Goal: Information Seeking & Learning: Learn about a topic

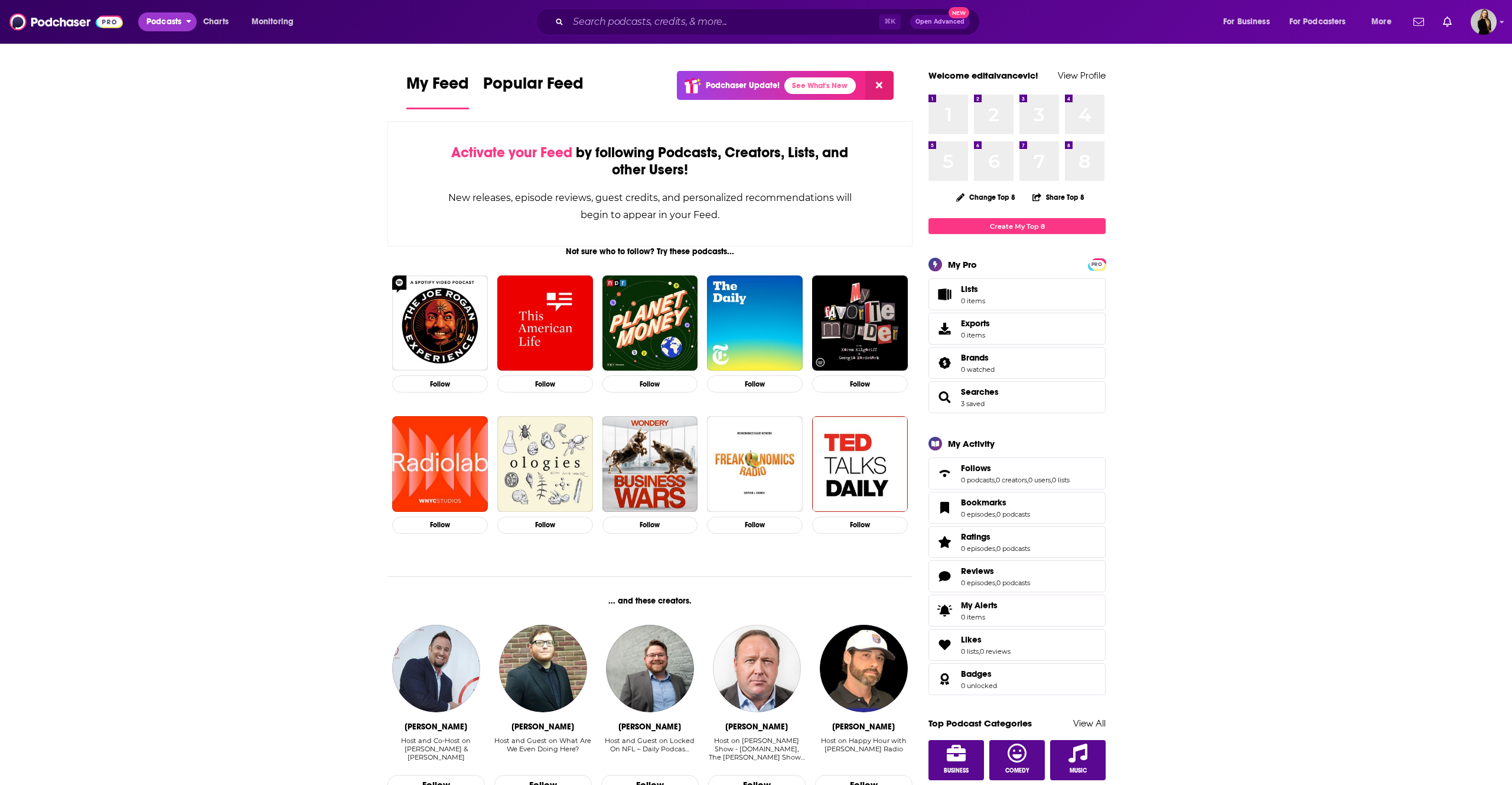
click at [166, 22] on span "Podcasts" at bounding box center [164, 22] width 35 height 17
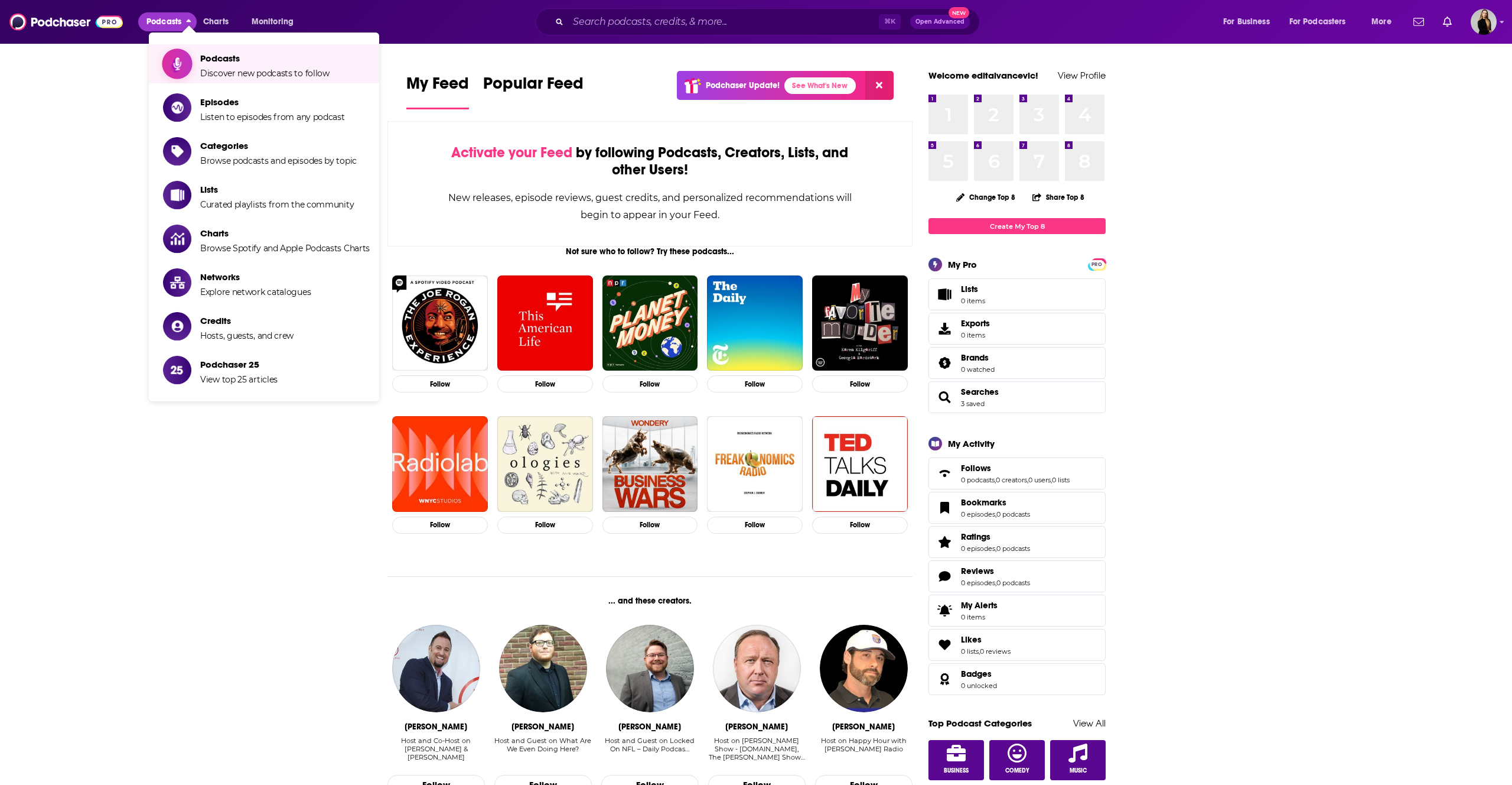
click at [211, 65] on span "Podcasts Discover new podcasts to follow" at bounding box center [265, 64] width 129 height 30
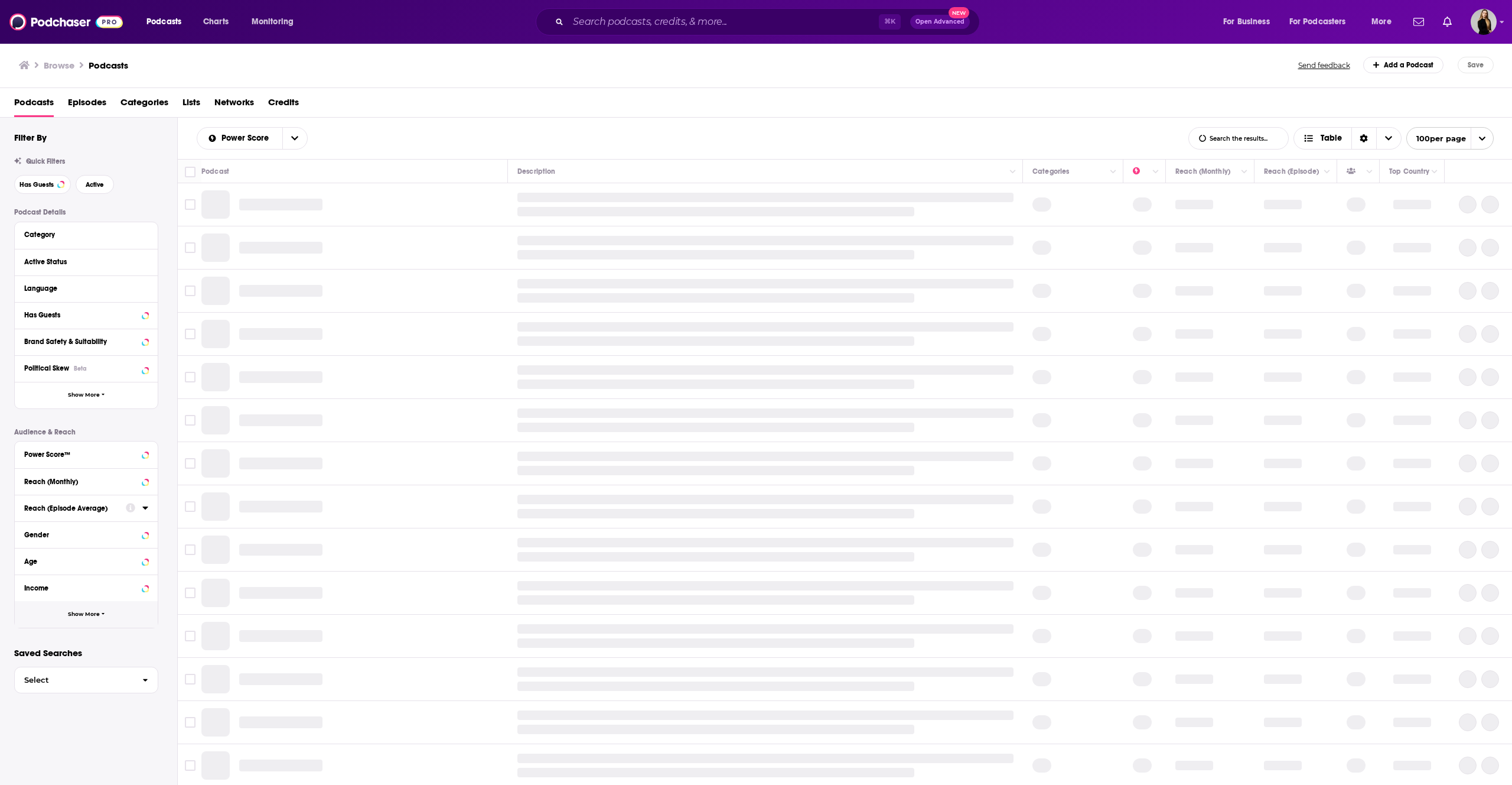
click at [60, 615] on button "Show More" at bounding box center [86, 615] width 143 height 26
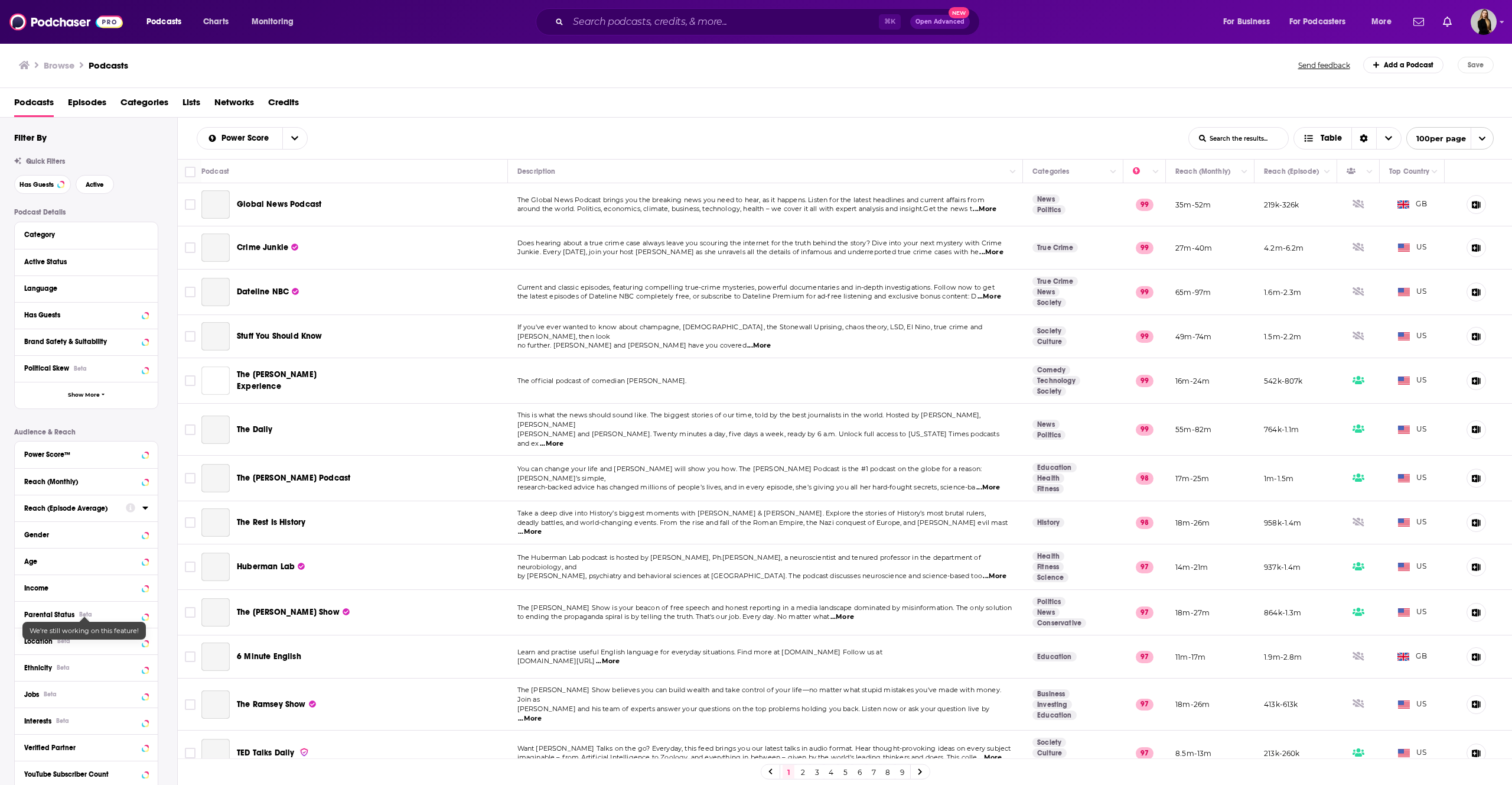
scroll to position [117, 0]
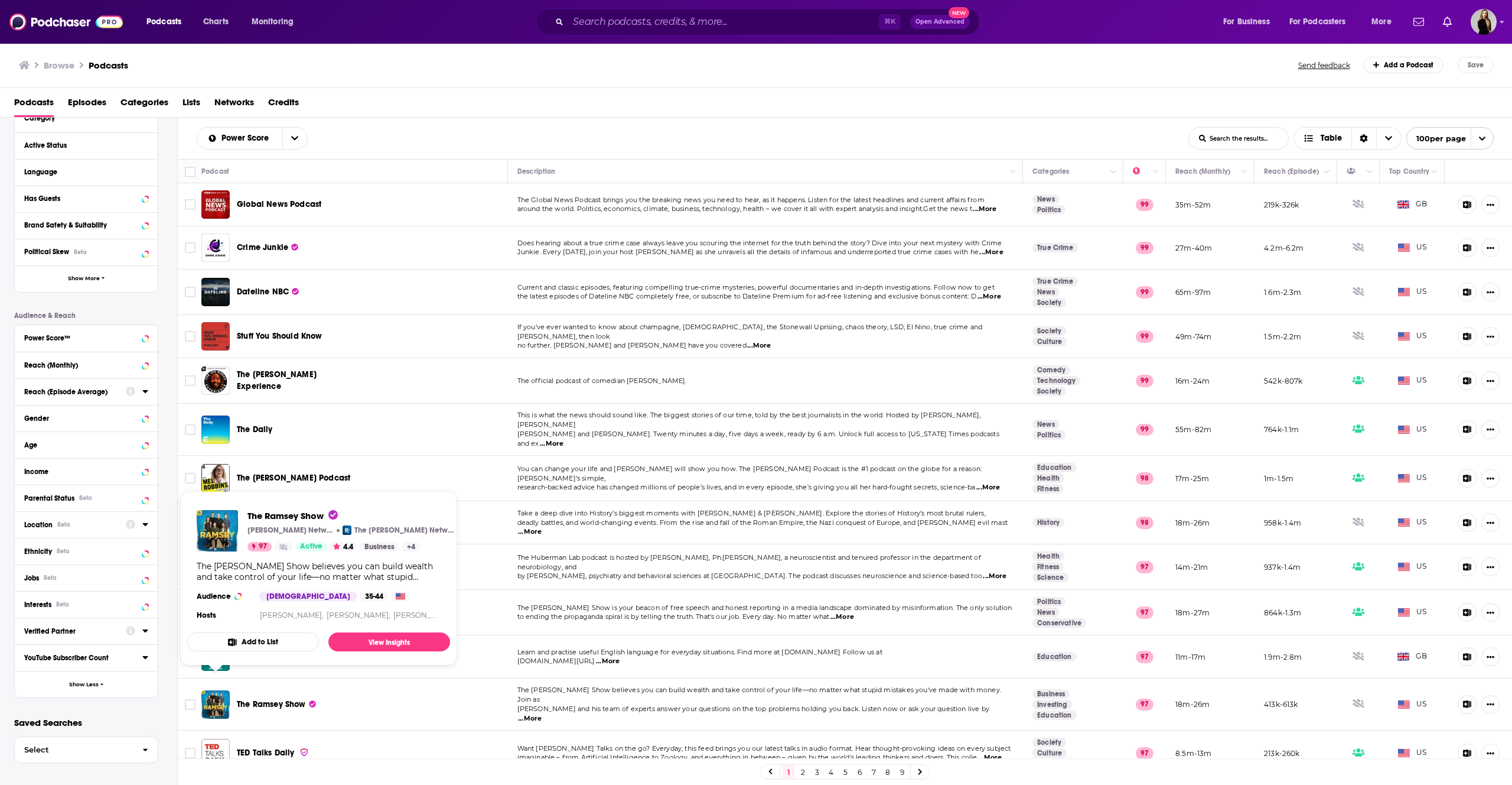
click at [145, 524] on icon at bounding box center [145, 524] width 5 height 3
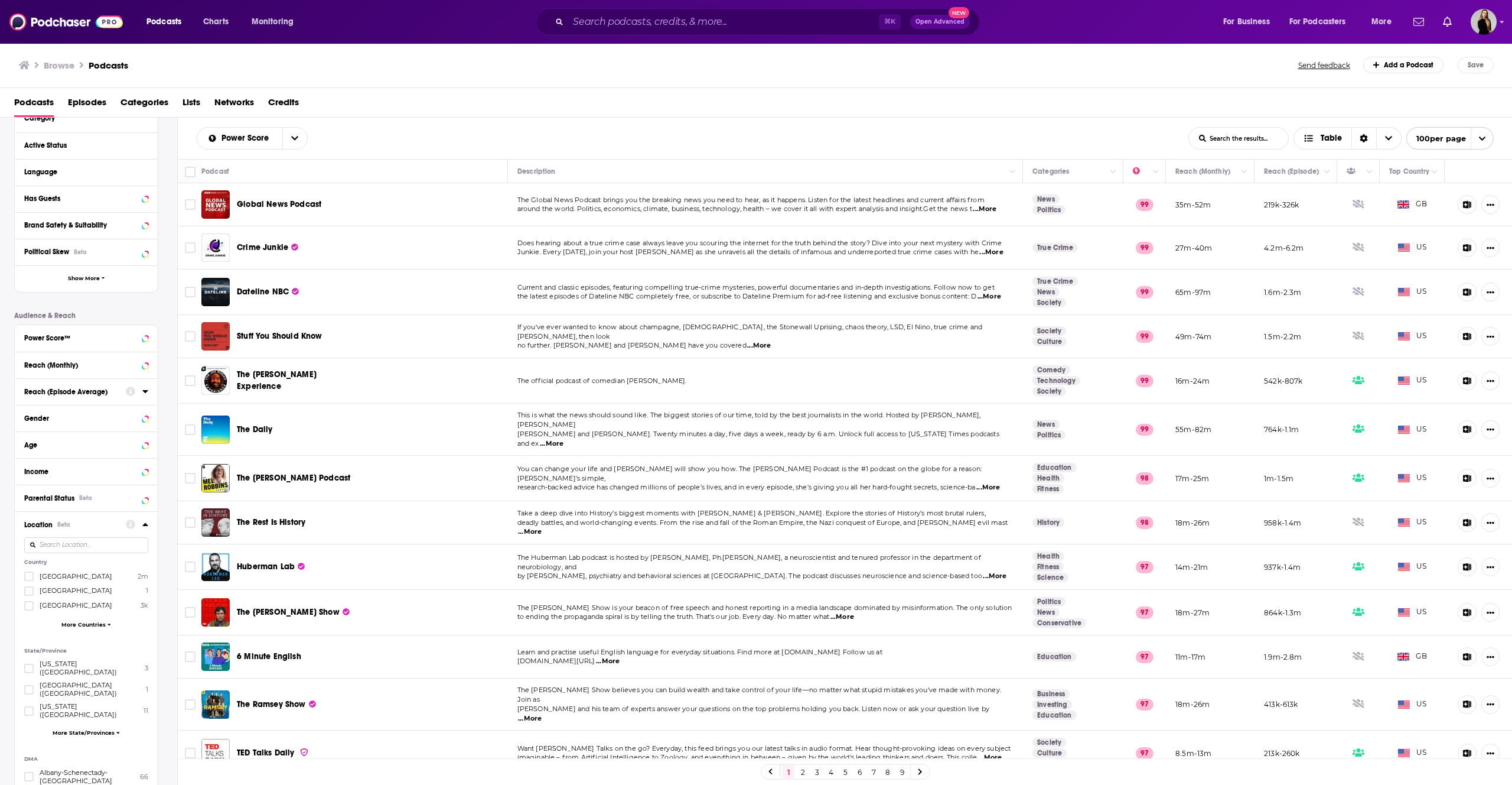
click at [113, 545] on input at bounding box center [86, 544] width 124 height 16
type input "new"
click at [28, 580] on label at bounding box center [28, 576] width 9 height 9
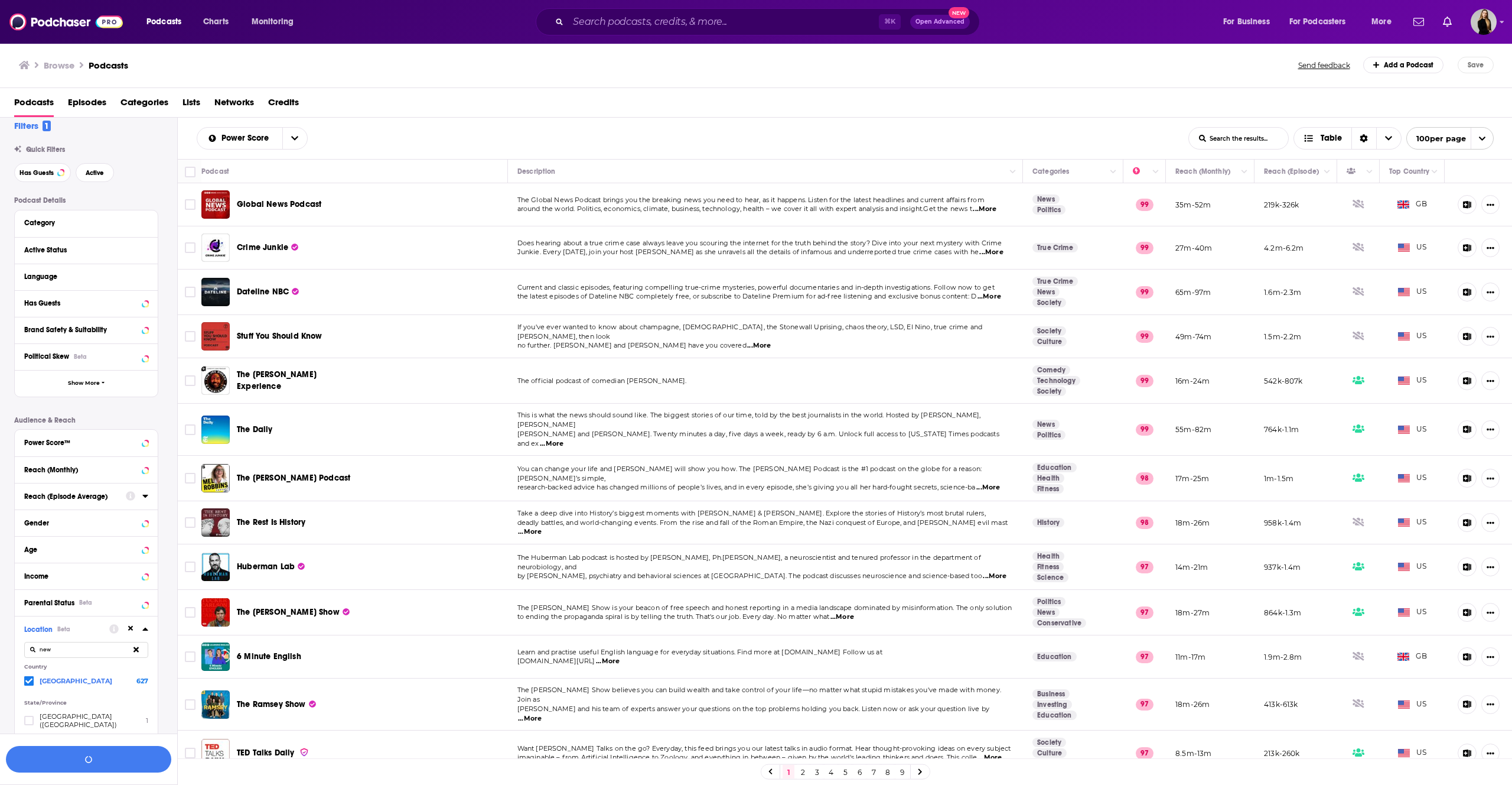
scroll to position [0, 0]
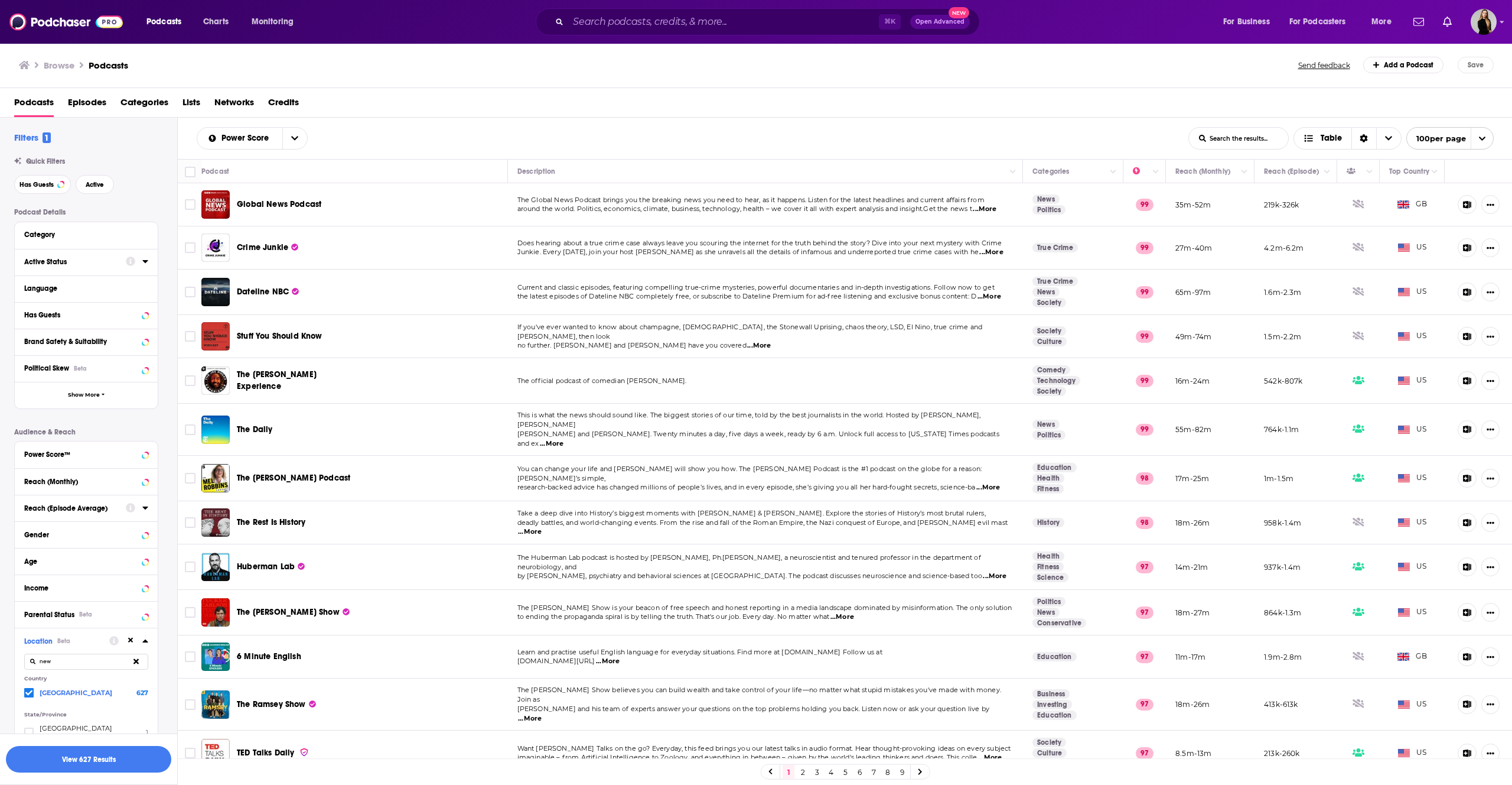
click at [87, 254] on button "Active Status" at bounding box center [74, 261] width 102 height 15
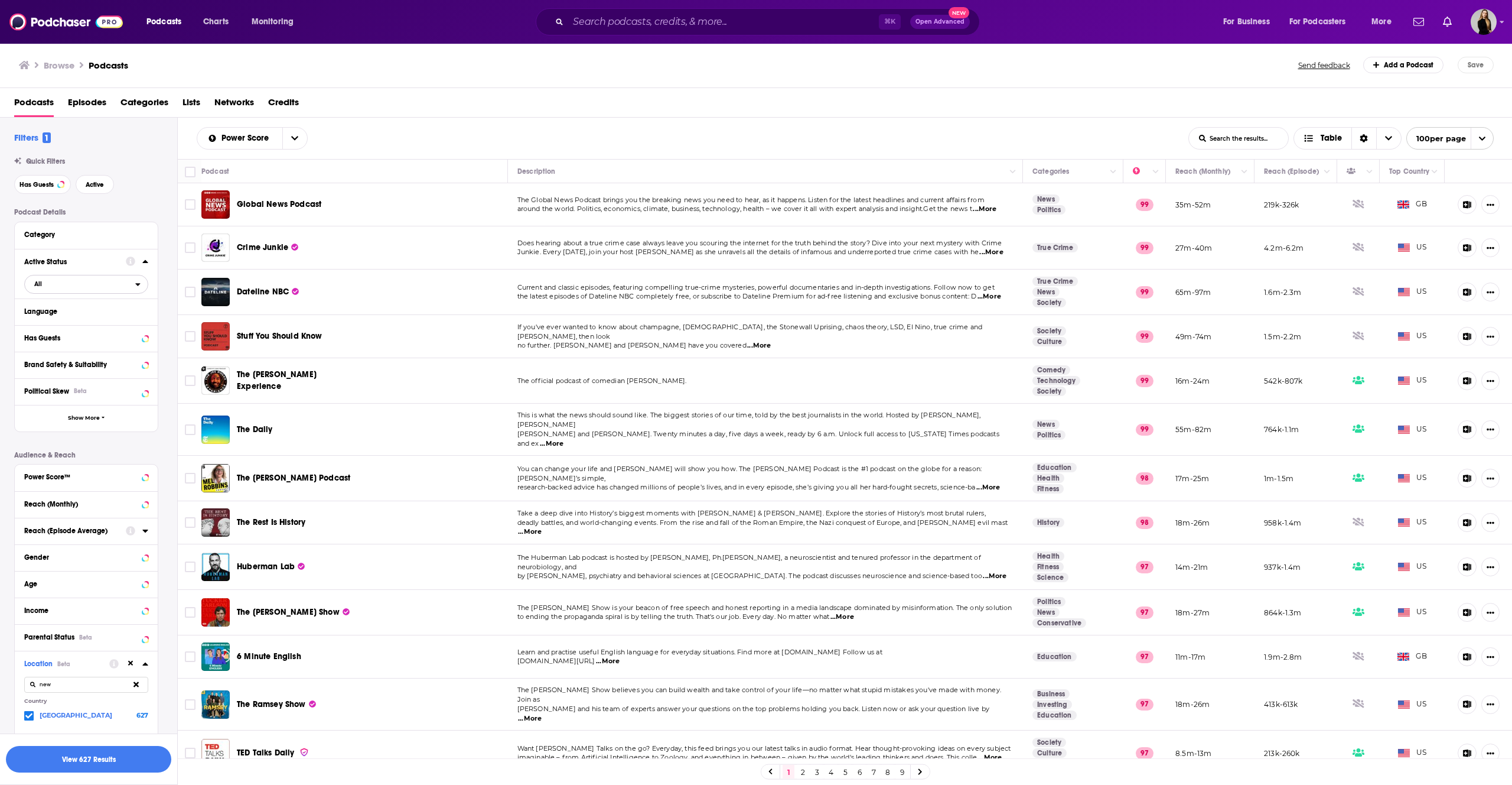
click at [91, 285] on span "All" at bounding box center [80, 284] width 111 height 16
click at [98, 323] on span "405k" at bounding box center [118, 323] width 58 height 7
click at [120, 769] on button "View 59 Results" at bounding box center [88, 759] width 165 height 26
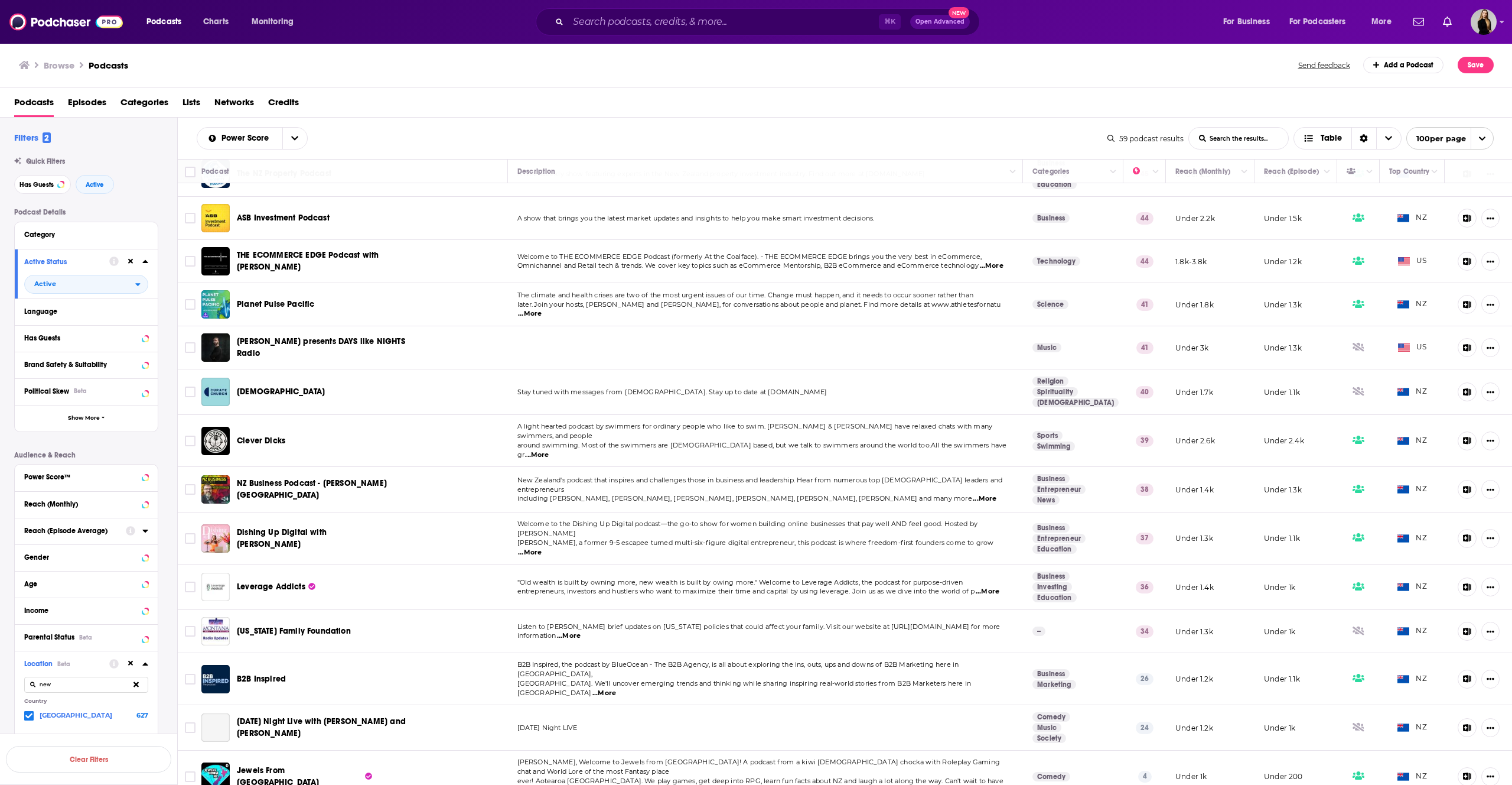
scroll to position [1417, 0]
click at [541, 308] on span "...More" at bounding box center [530, 312] width 24 height 9
click at [984, 324] on td at bounding box center [766, 346] width 516 height 43
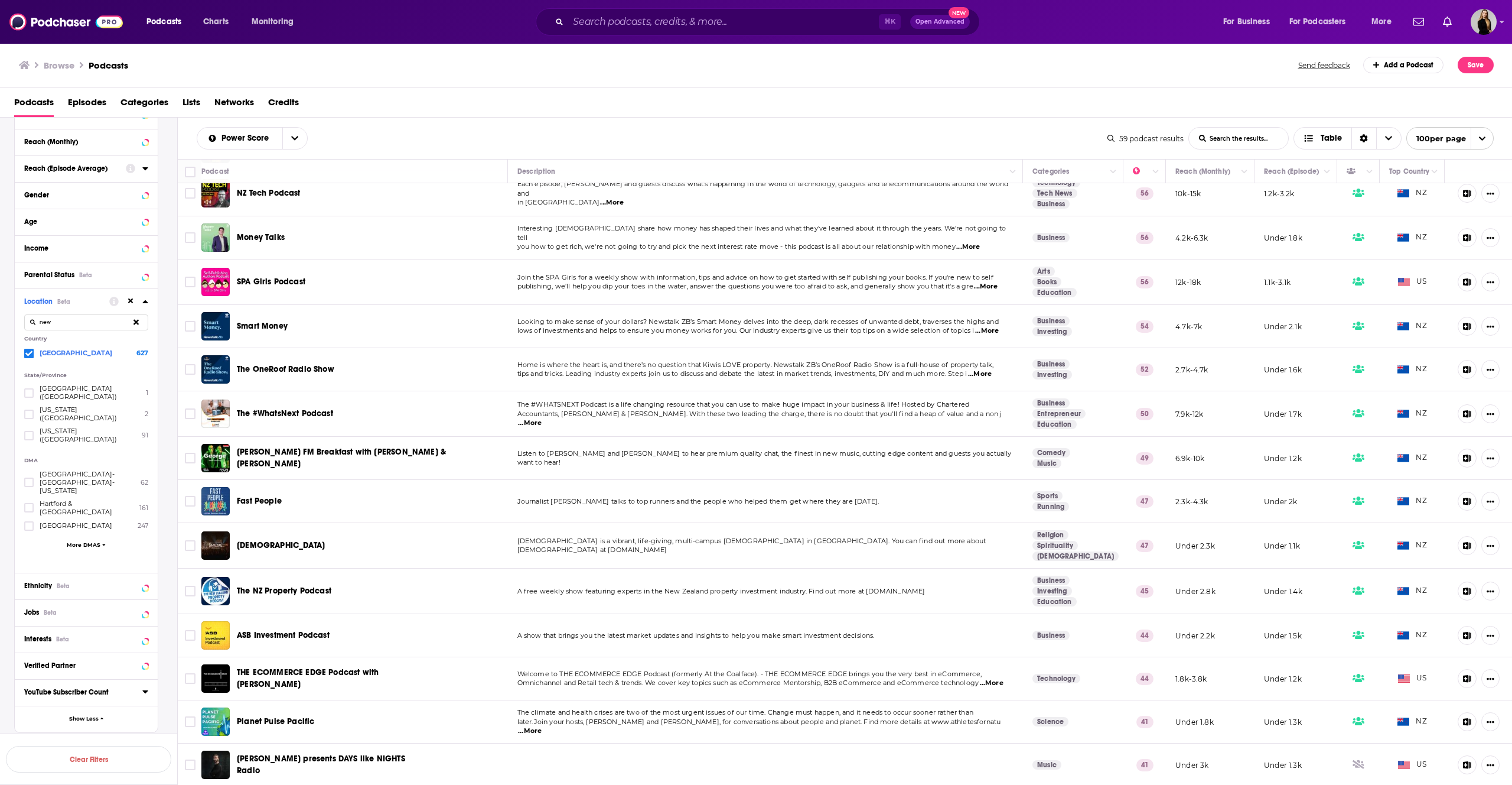
scroll to position [1392, 0]
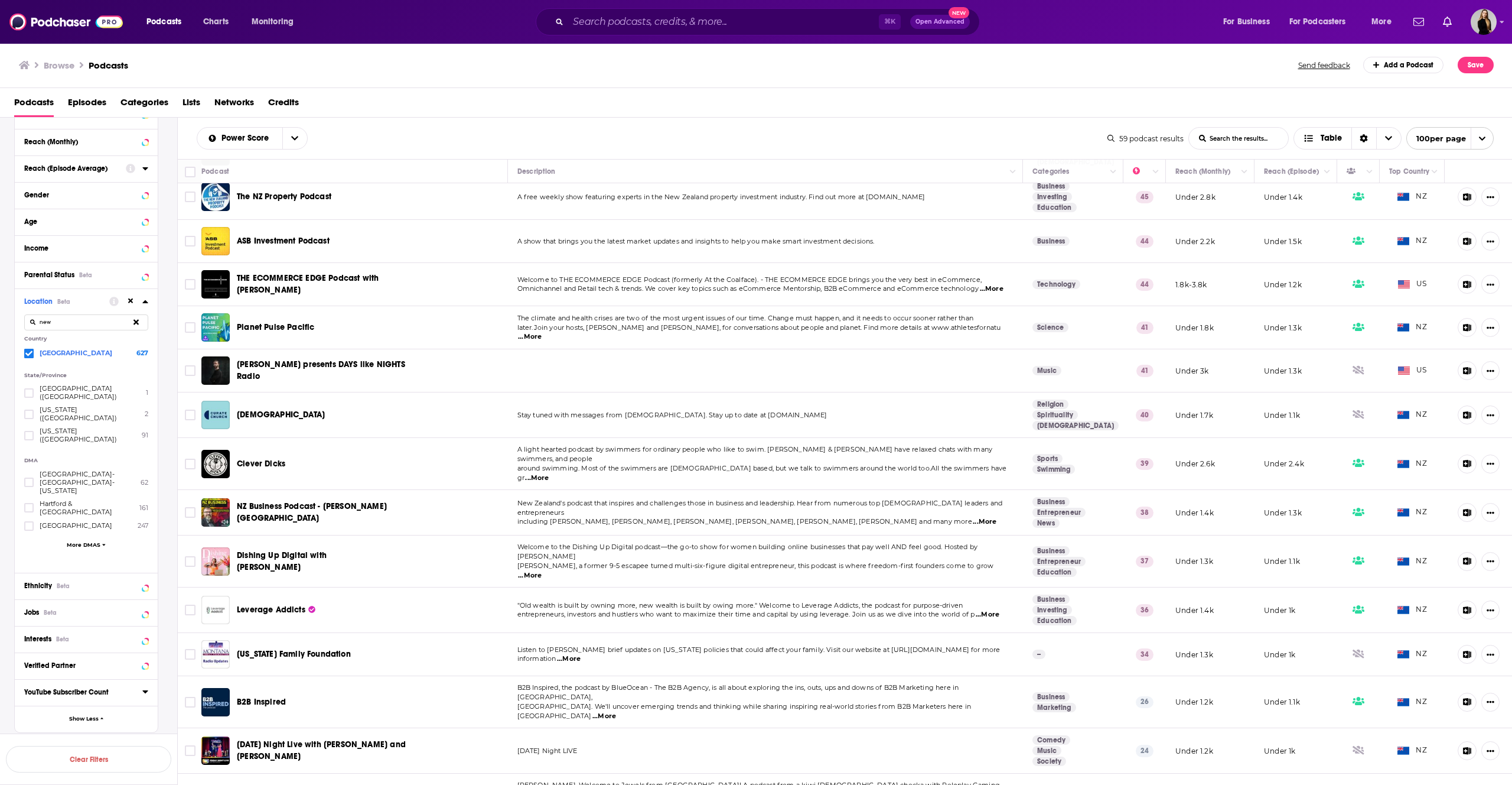
click at [1487, 138] on span "open menu" at bounding box center [1481, 138] width 22 height 22
click at [1447, 183] on button "50 per page" at bounding box center [1450, 179] width 86 height 18
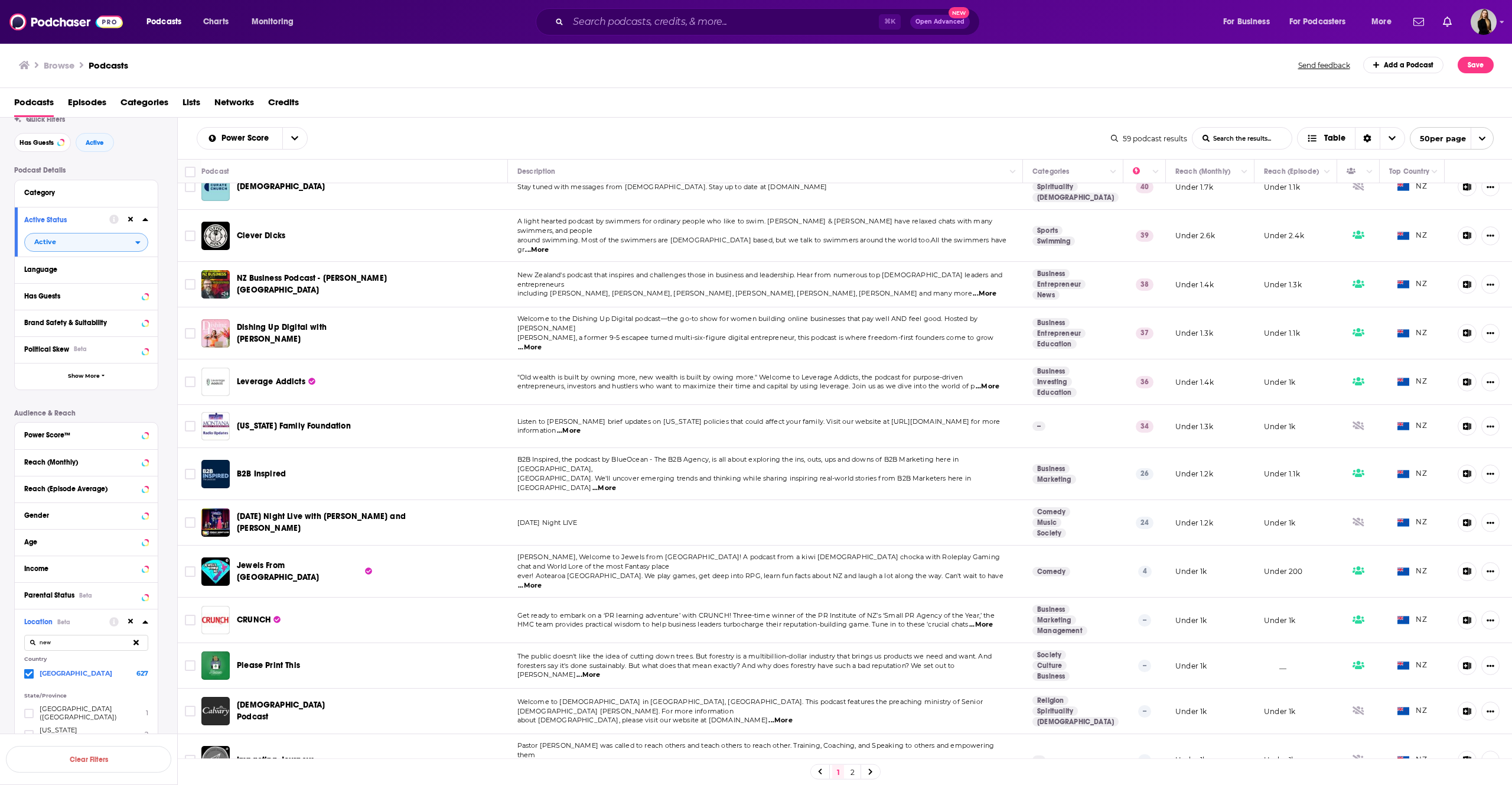
scroll to position [0, 0]
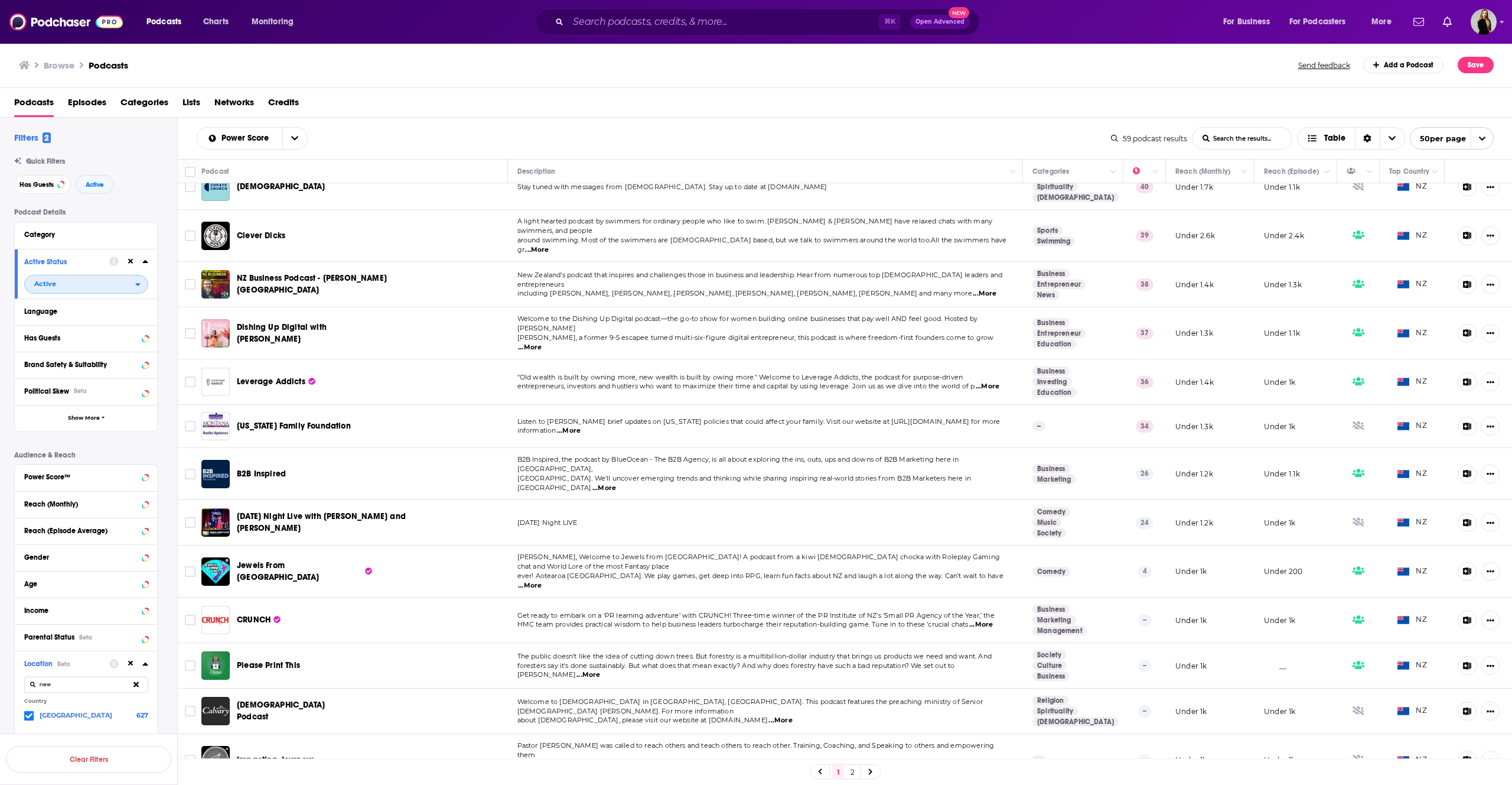
click at [127, 283] on span "Active" at bounding box center [80, 284] width 111 height 16
click at [120, 308] on div "All" at bounding box center [90, 304] width 132 height 20
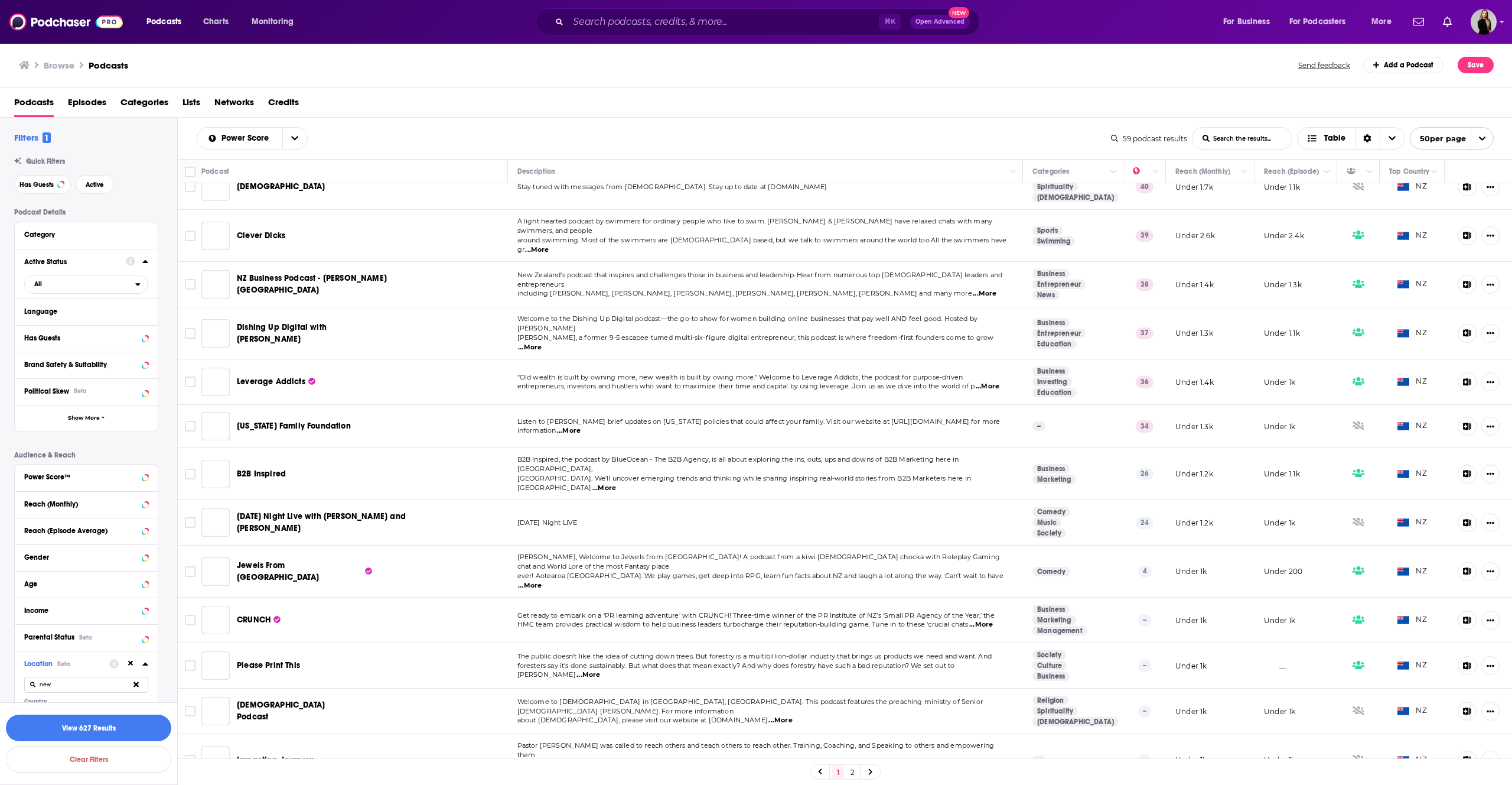
click at [1478, 133] on span "open menu" at bounding box center [1481, 138] width 22 height 22
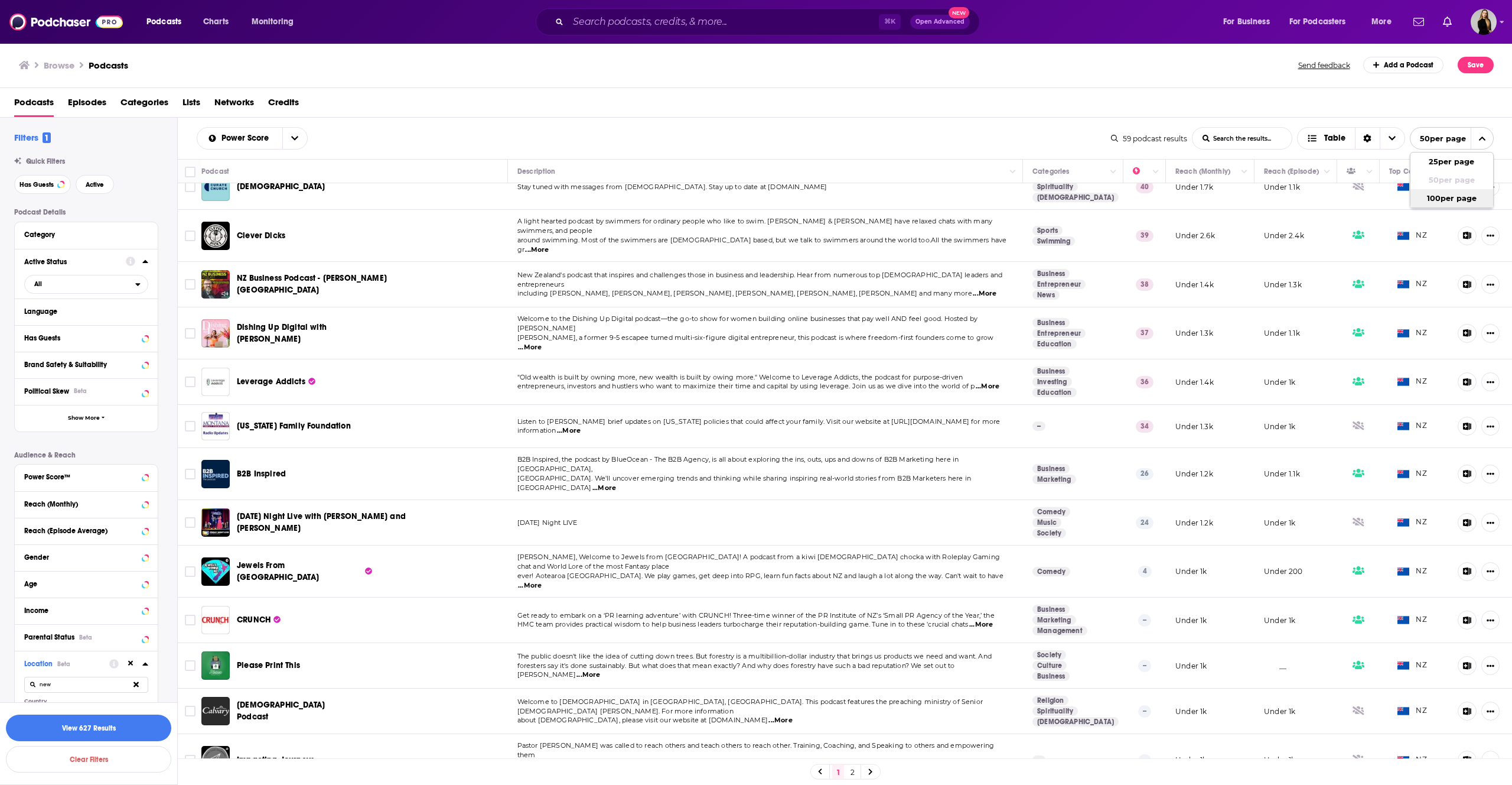
click at [1430, 195] on button "100 per page" at bounding box center [1452, 199] width 83 height 18
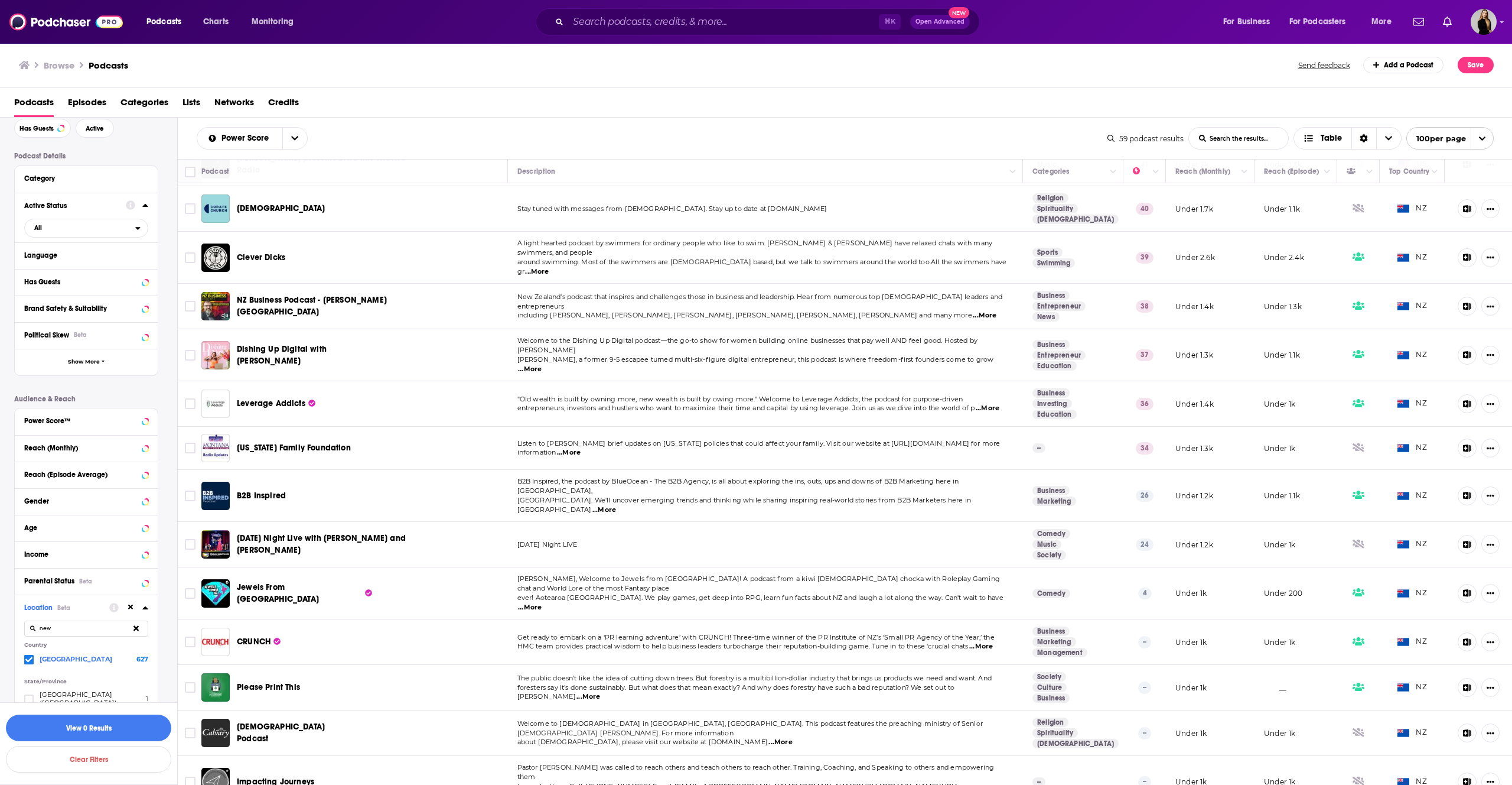
scroll to position [1984, 0]
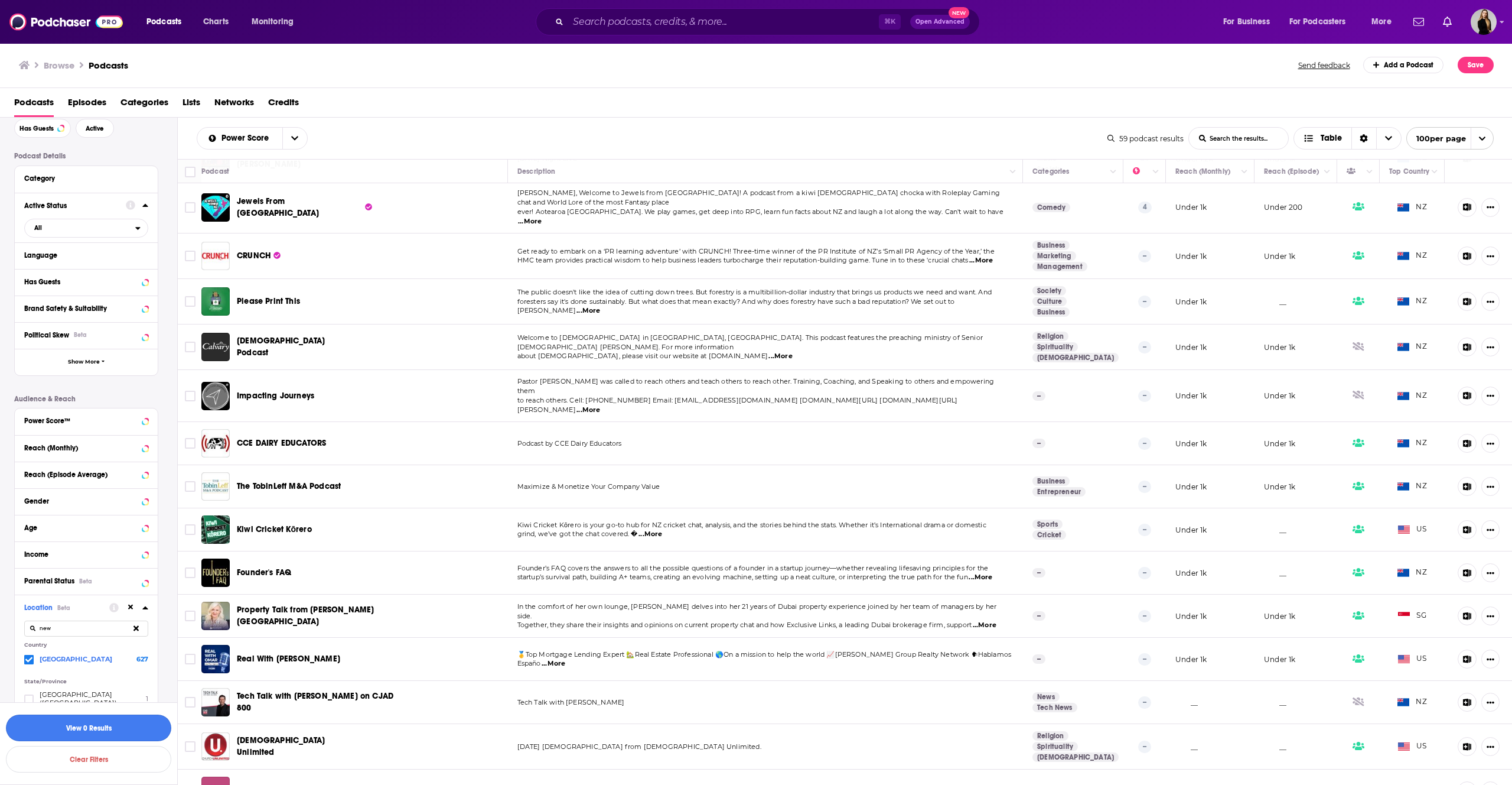
click at [85, 730] on button "View 0 Results" at bounding box center [88, 728] width 165 height 26
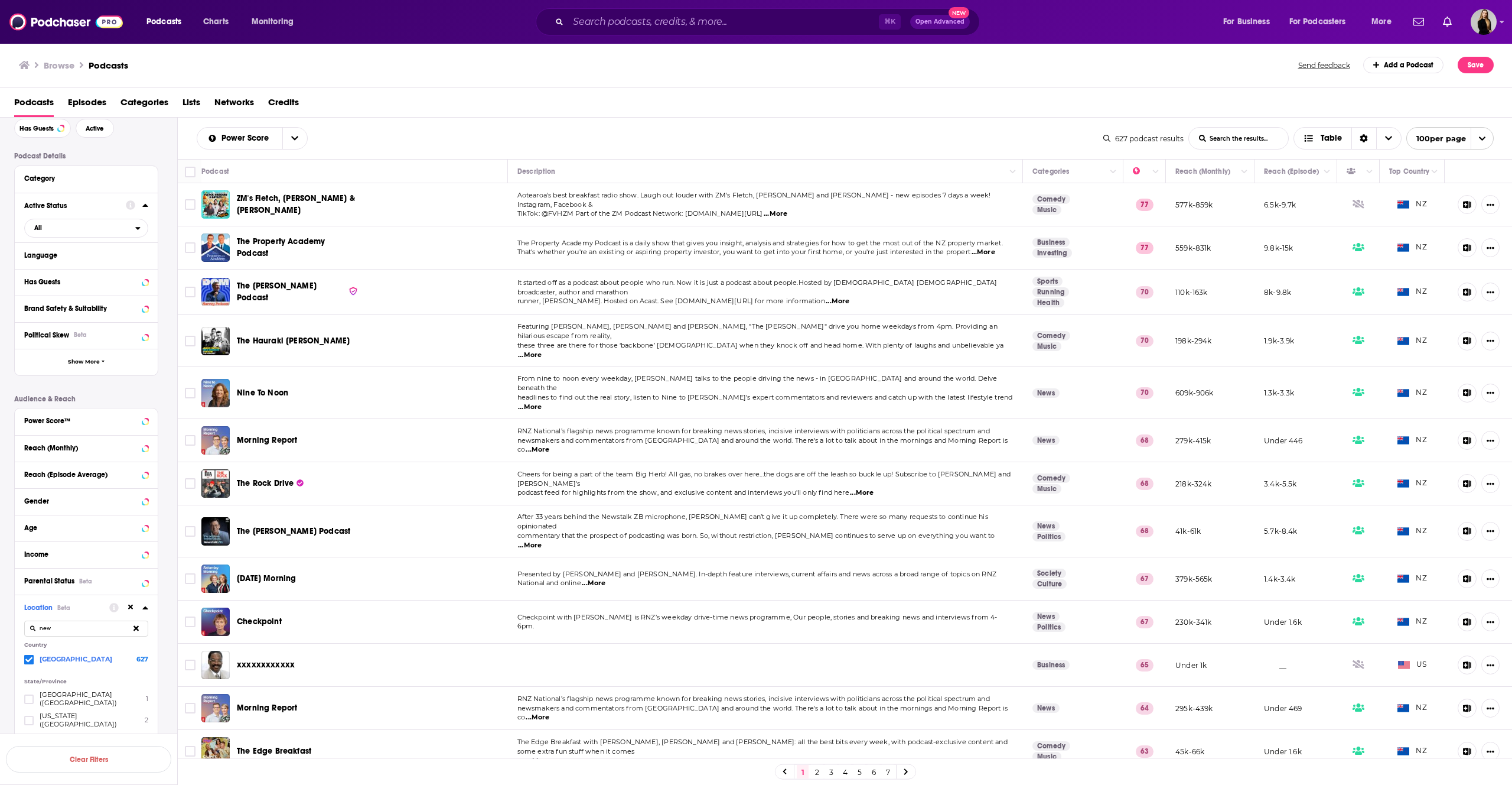
click at [817, 768] on link "2" at bounding box center [817, 772] width 12 height 14
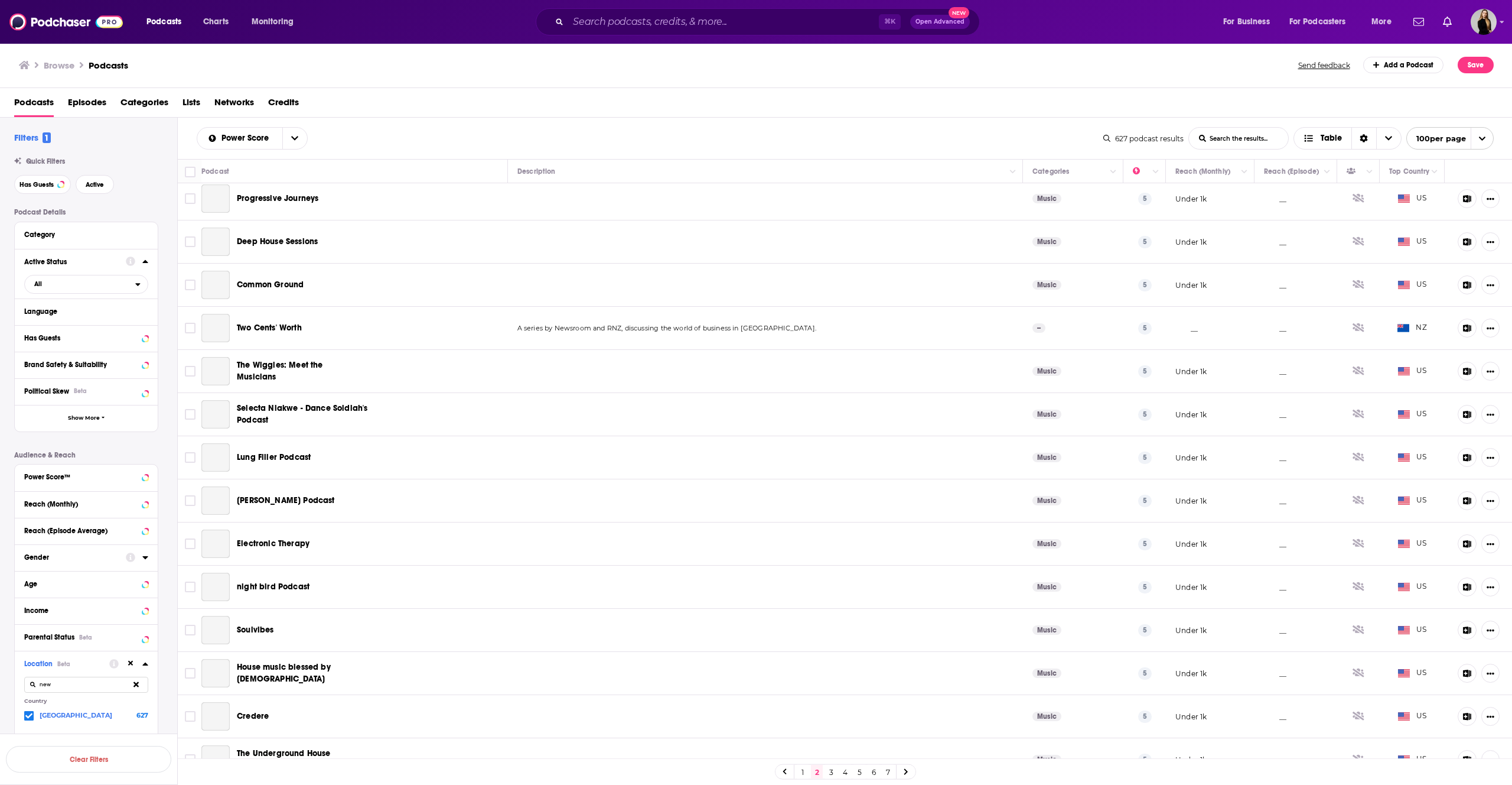
scroll to position [2940, 0]
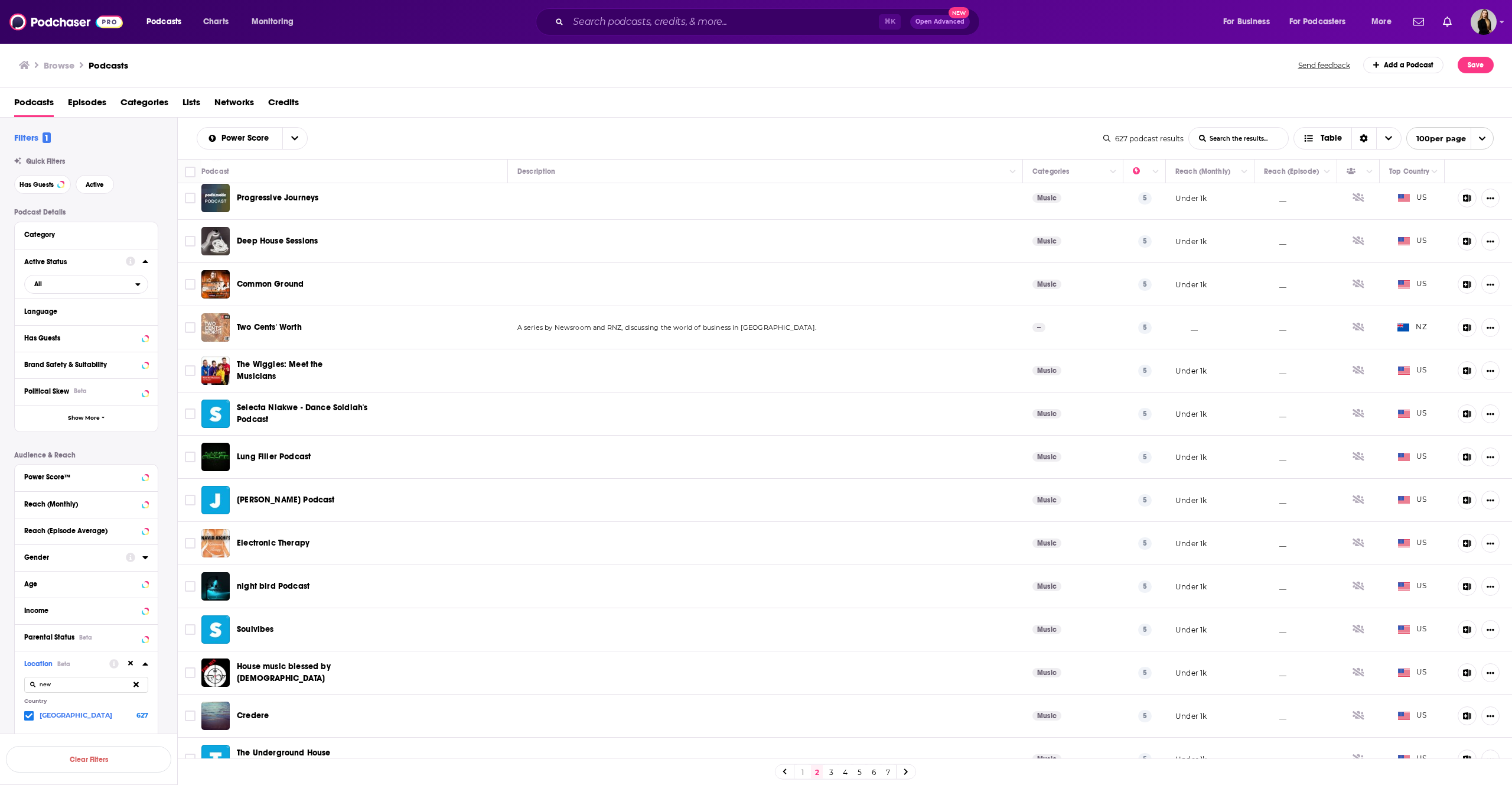
click at [829, 777] on link "3" at bounding box center [831, 772] width 12 height 14
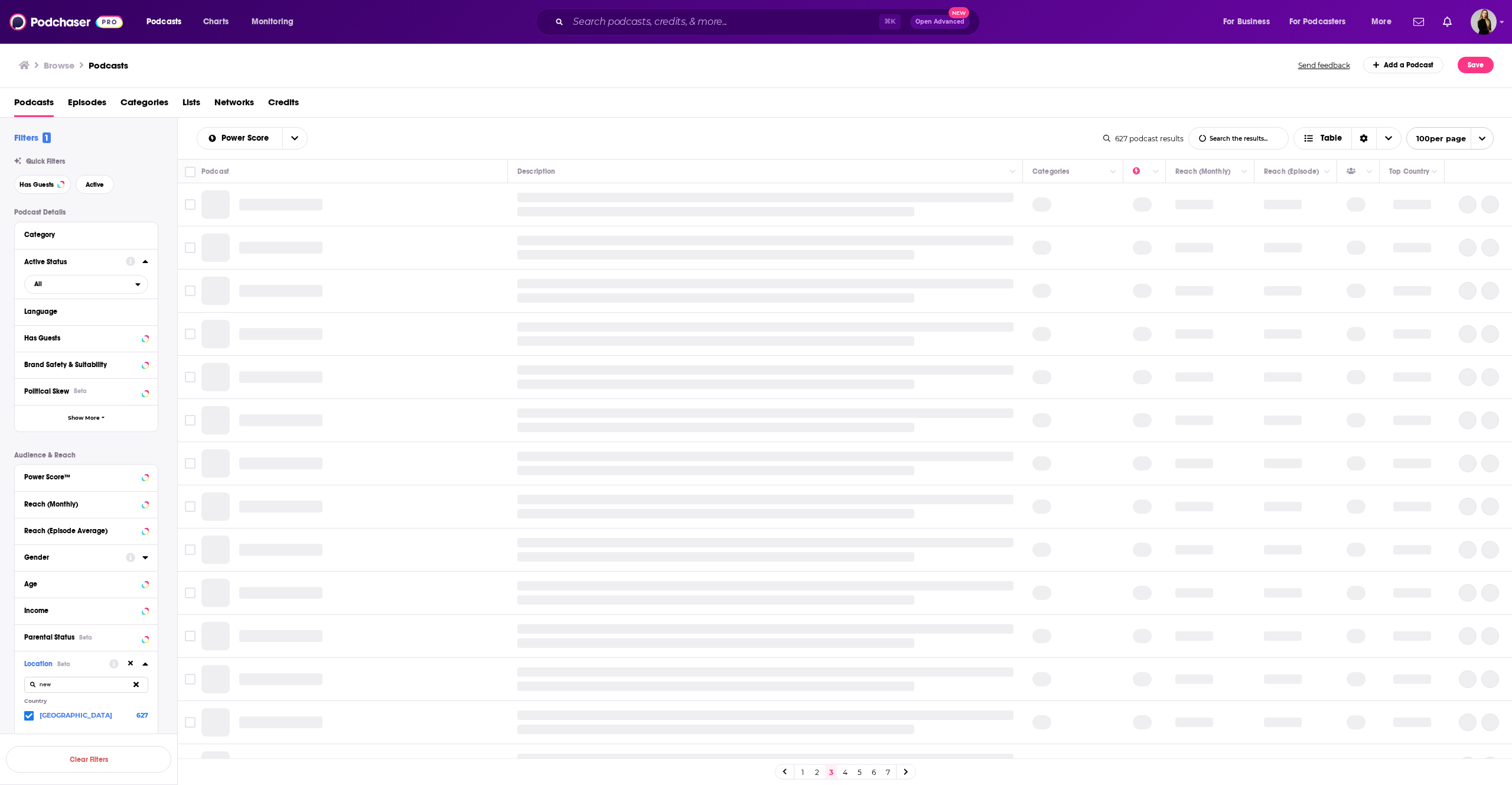
click at [938, 31] on div "⌘ K Open Advanced New" at bounding box center [757, 22] width 444 height 27
click at [933, 22] on span "Open Advanced" at bounding box center [939, 22] width 49 height 6
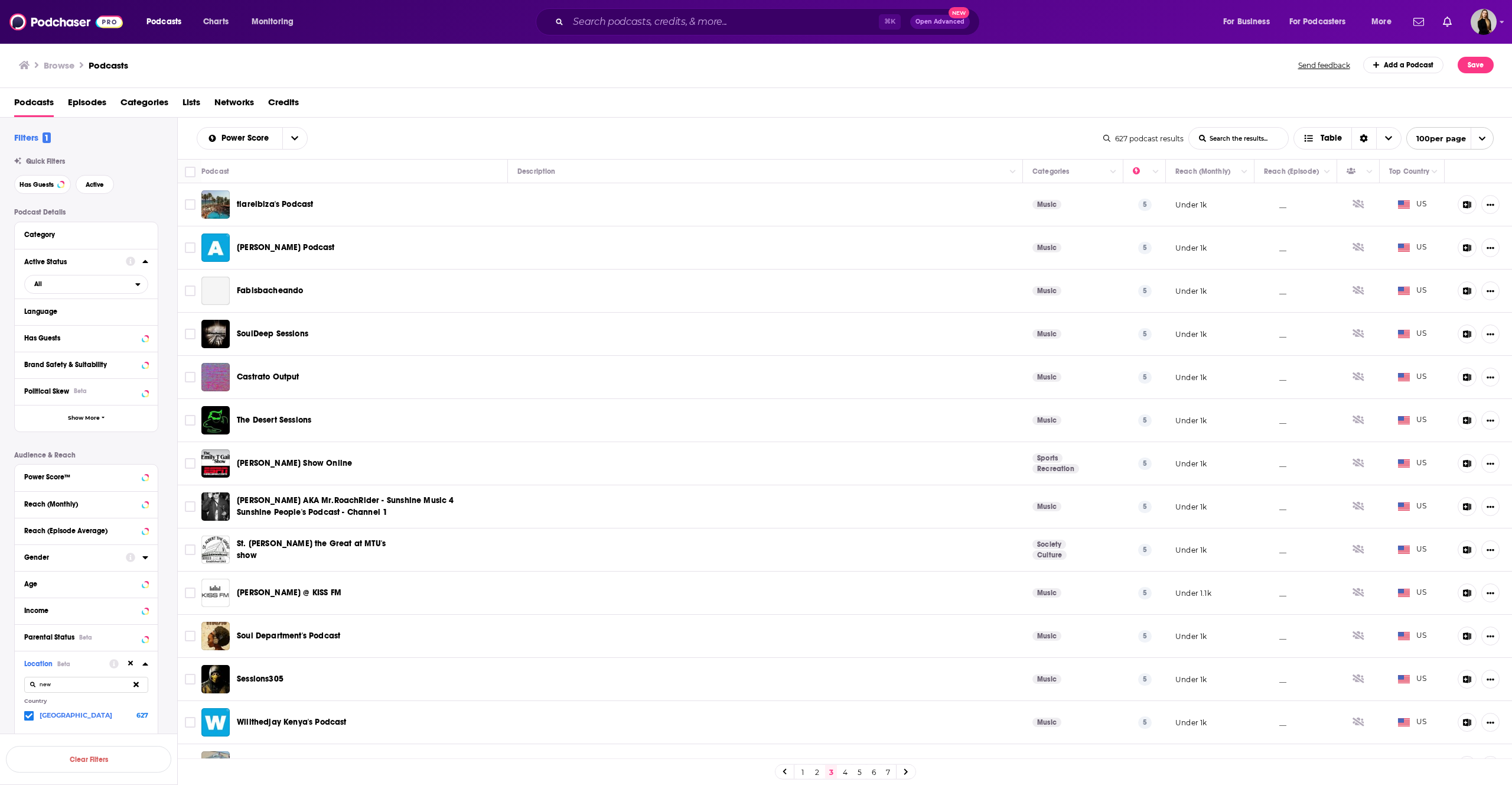
click at [393, 77] on div "Browse Podcasts Send feedback Add a Podcast Save" at bounding box center [756, 65] width 1513 height 45
click at [642, 30] on input "Search podcasts, credits, & more..." at bounding box center [723, 22] width 311 height 19
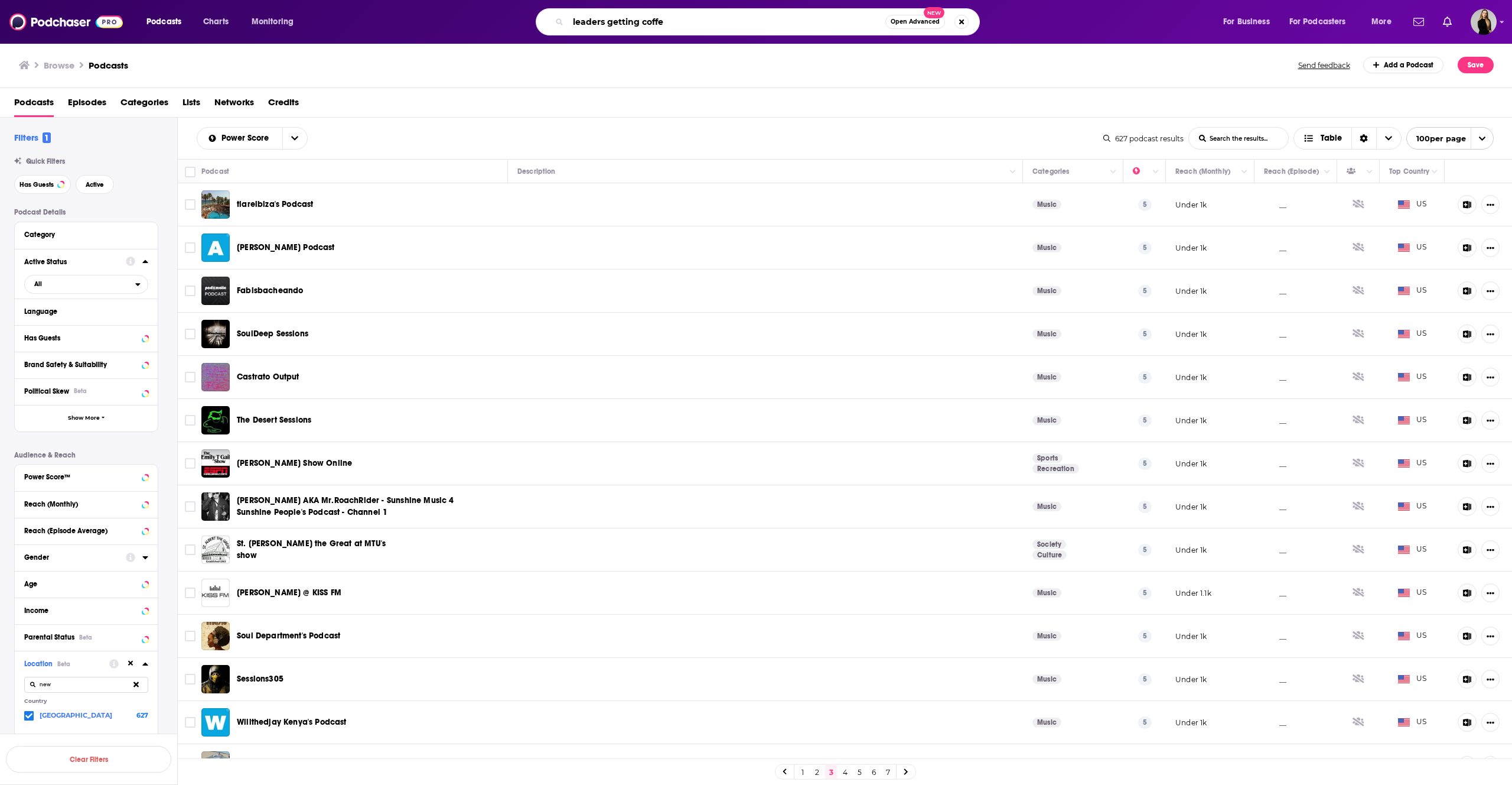
type input "leaders getting coffee"
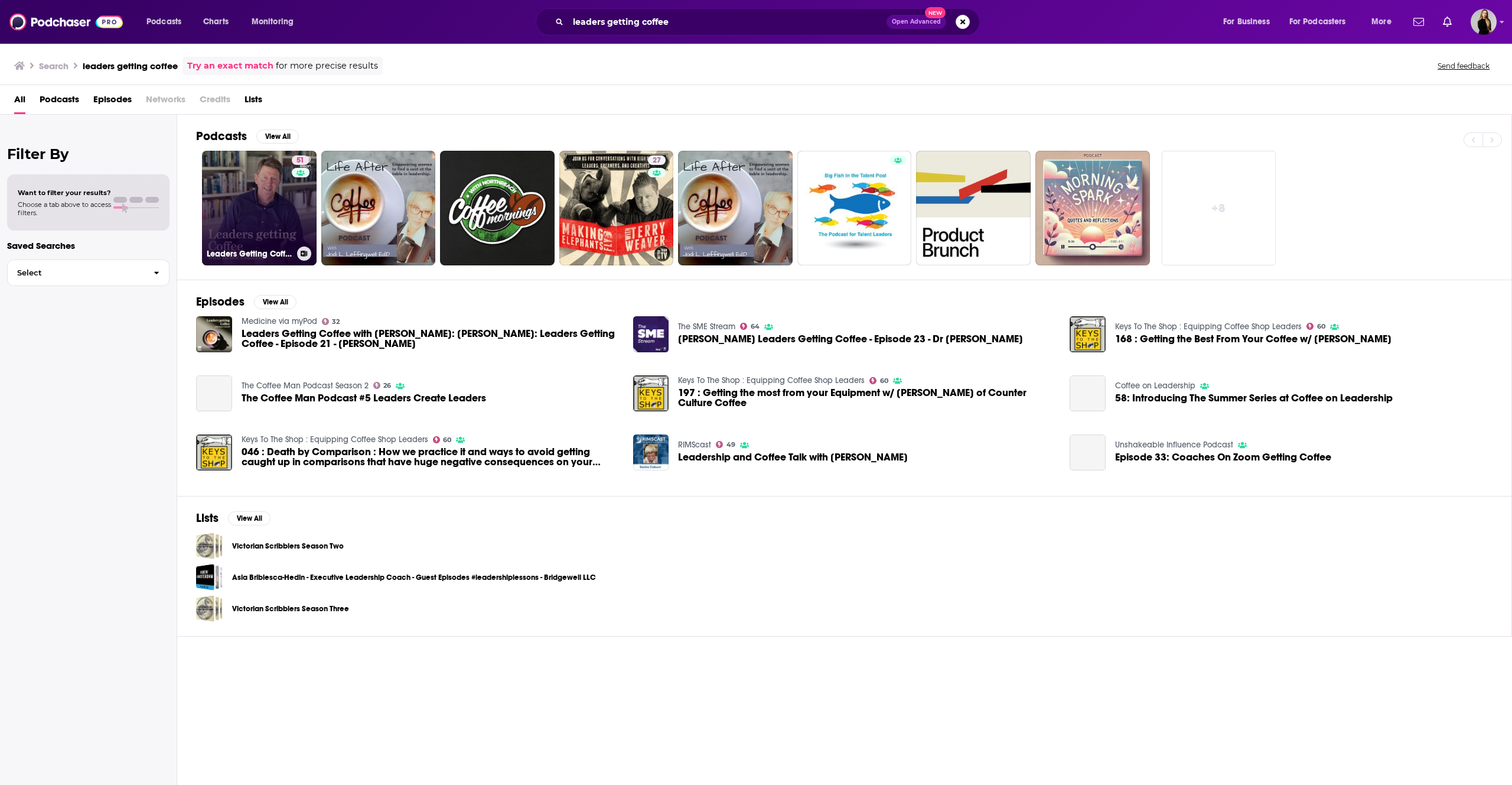
click at [274, 240] on link "51 Leaders Getting Coffee with [PERSON_NAME]" at bounding box center [259, 208] width 115 height 115
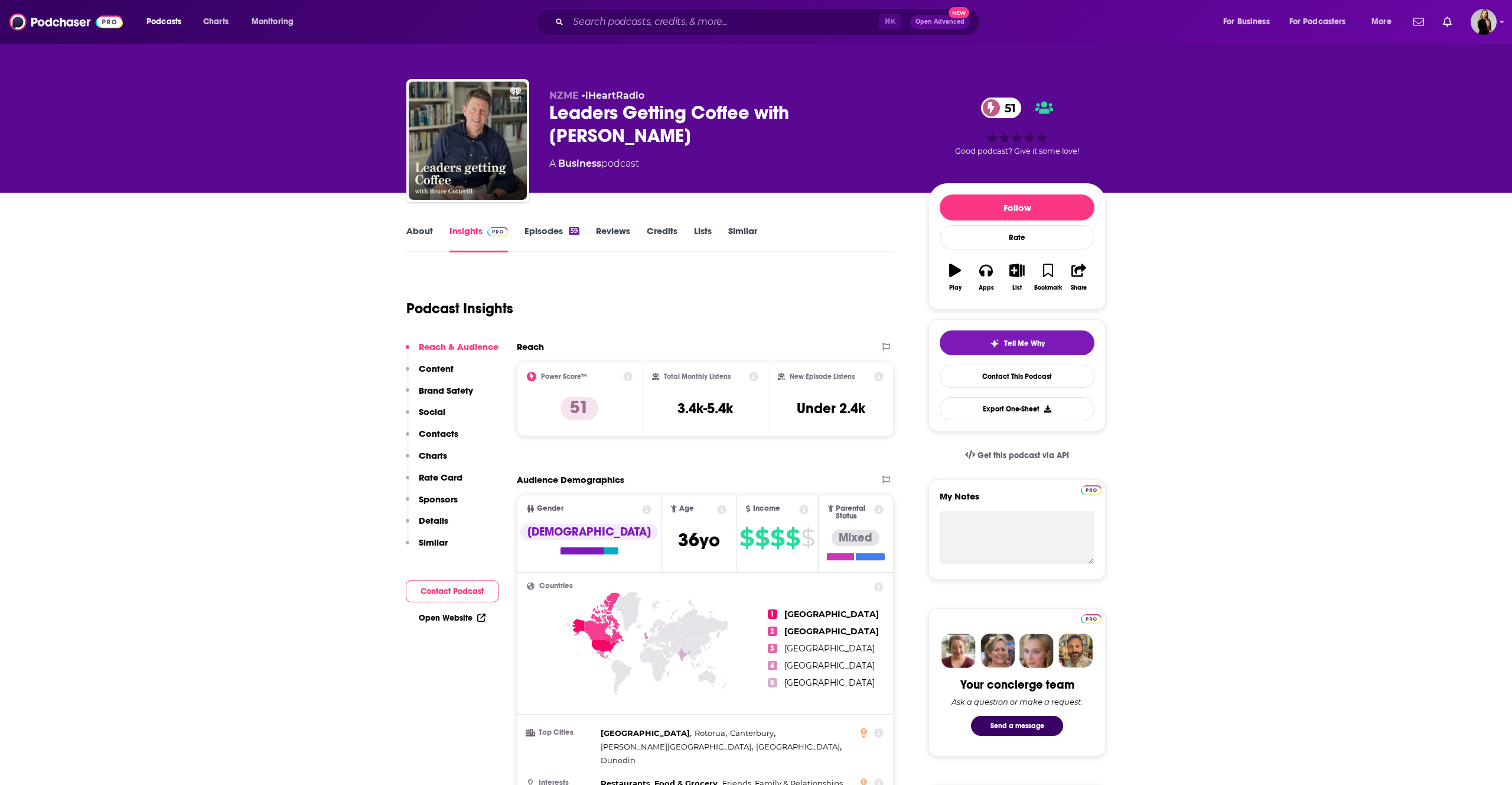
click at [566, 226] on link "Episodes 59" at bounding box center [551, 238] width 55 height 27
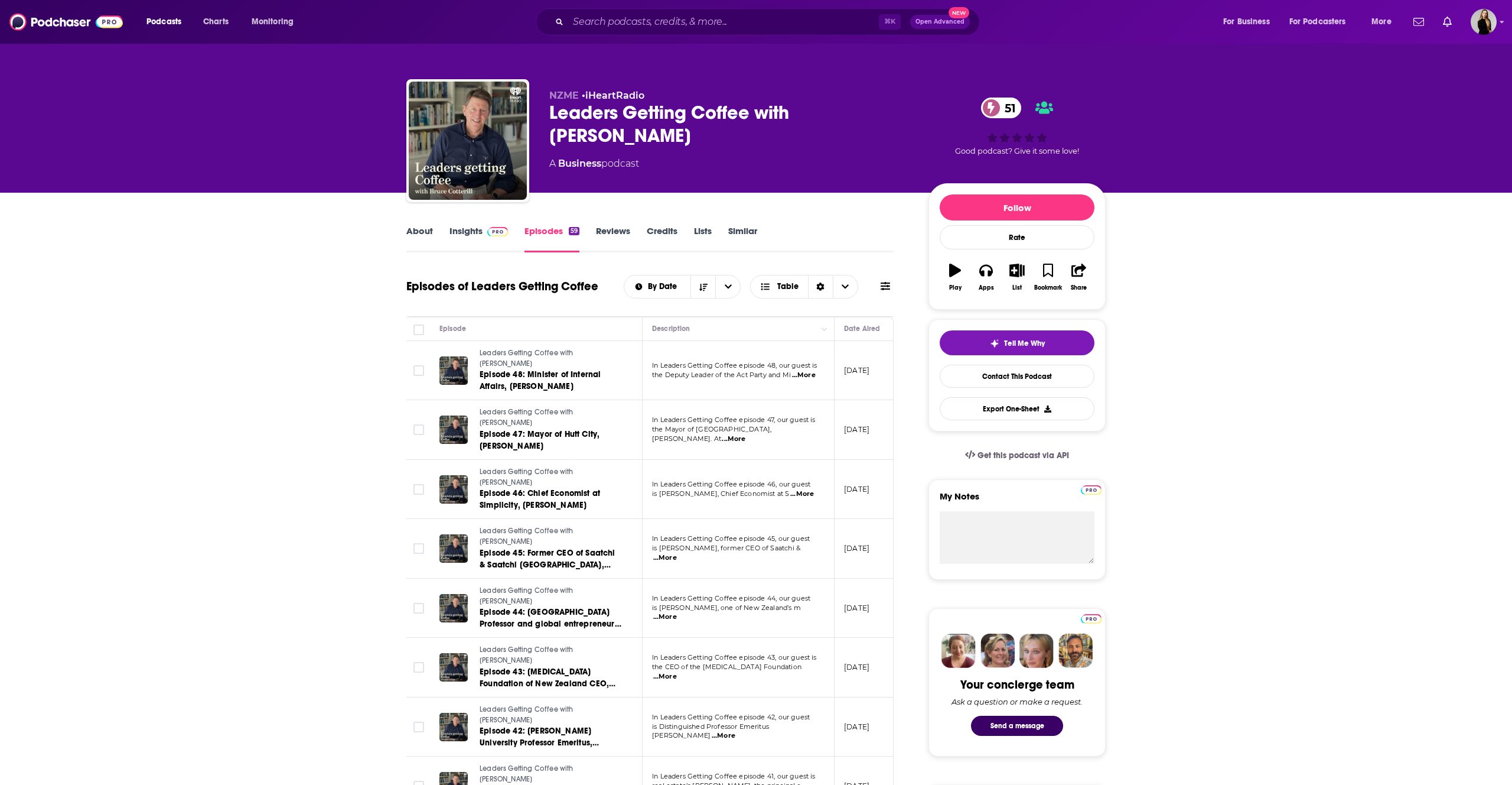
drag, startPoint x: 682, startPoint y: 5, endPoint x: 684, endPoint y: 12, distance: 7.3
click at [682, 7] on div "Podcasts Charts Monitoring ⌘ K Open Advanced New For Business For Podcasters Mo…" at bounding box center [756, 22] width 1512 height 44
click at [692, 22] on input "Search podcasts, credits, & more..." at bounding box center [723, 22] width 311 height 19
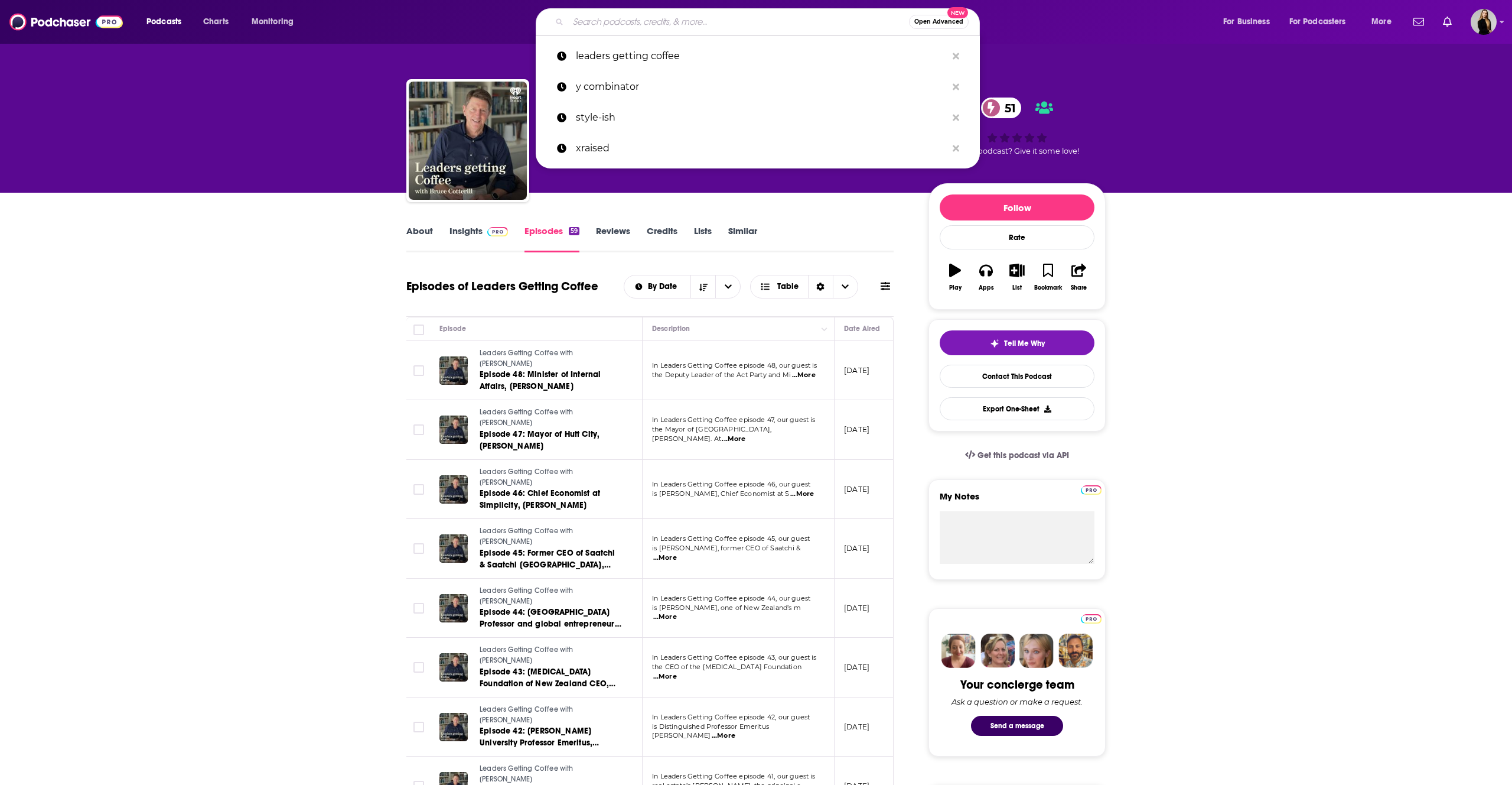
paste input "Notes from an Executive"
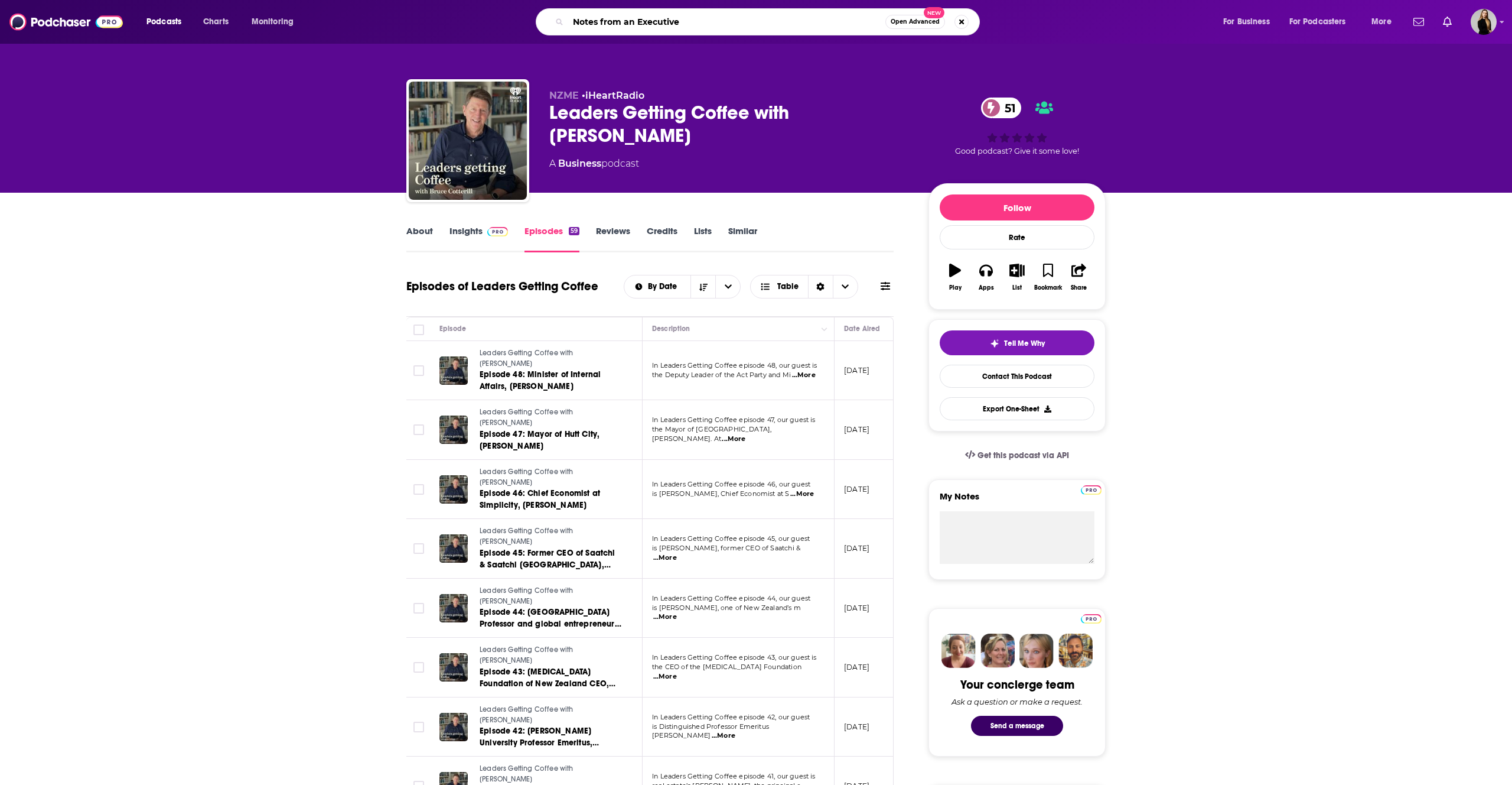
type input "Notes from an Executive"
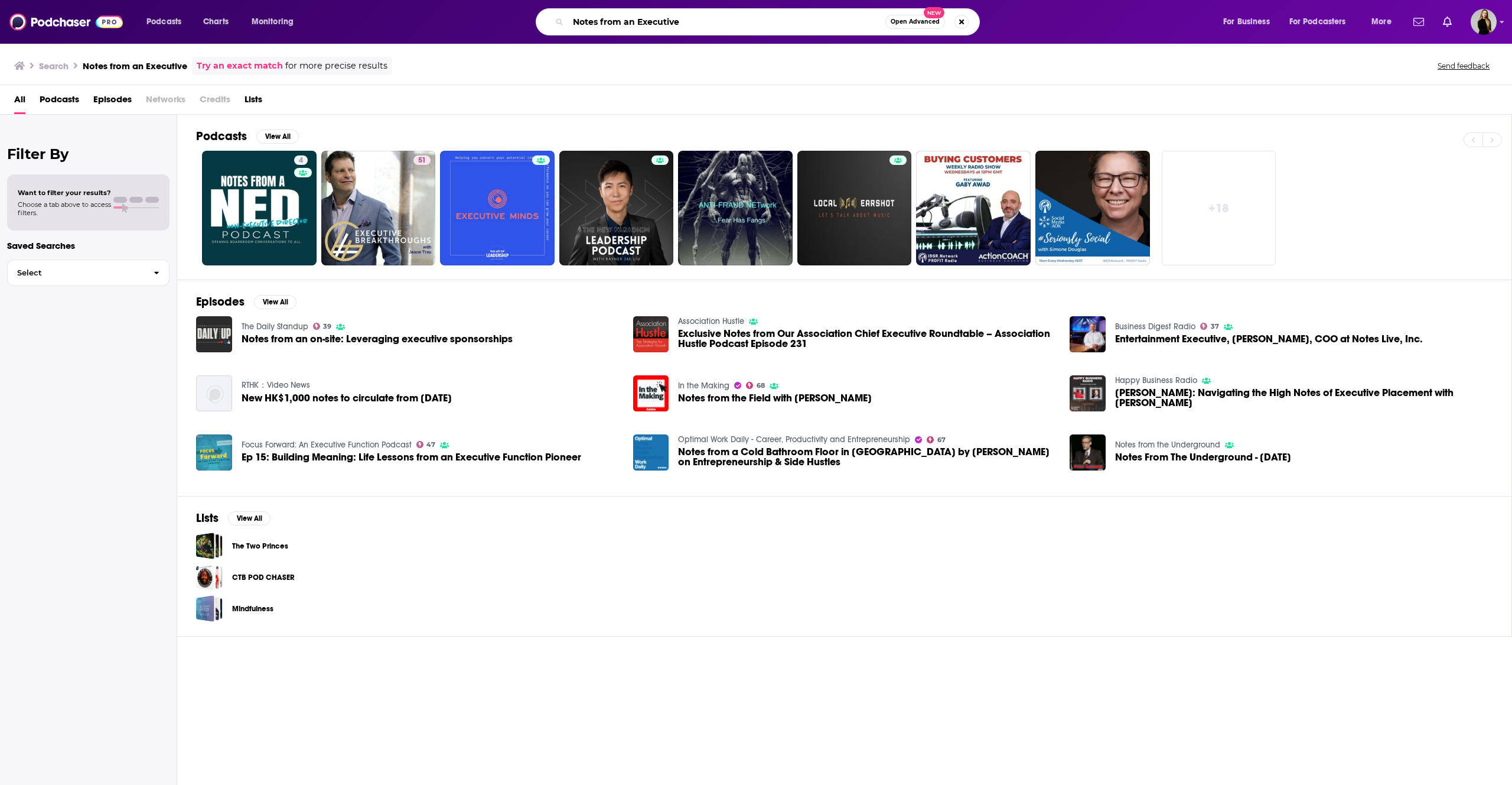
click at [684, 28] on input "Notes from an Executive" at bounding box center [727, 22] width 317 height 19
drag, startPoint x: 694, startPoint y: 22, endPoint x: 547, endPoint y: 16, distance: 147.1
click at [547, 16] on div "Notes from an Executive Open Advanced New" at bounding box center [757, 22] width 444 height 27
paste input "From The Executive Podcast with [PERSON_NAME]"
type input "Notes From The Executive Podcast with [PERSON_NAME]"
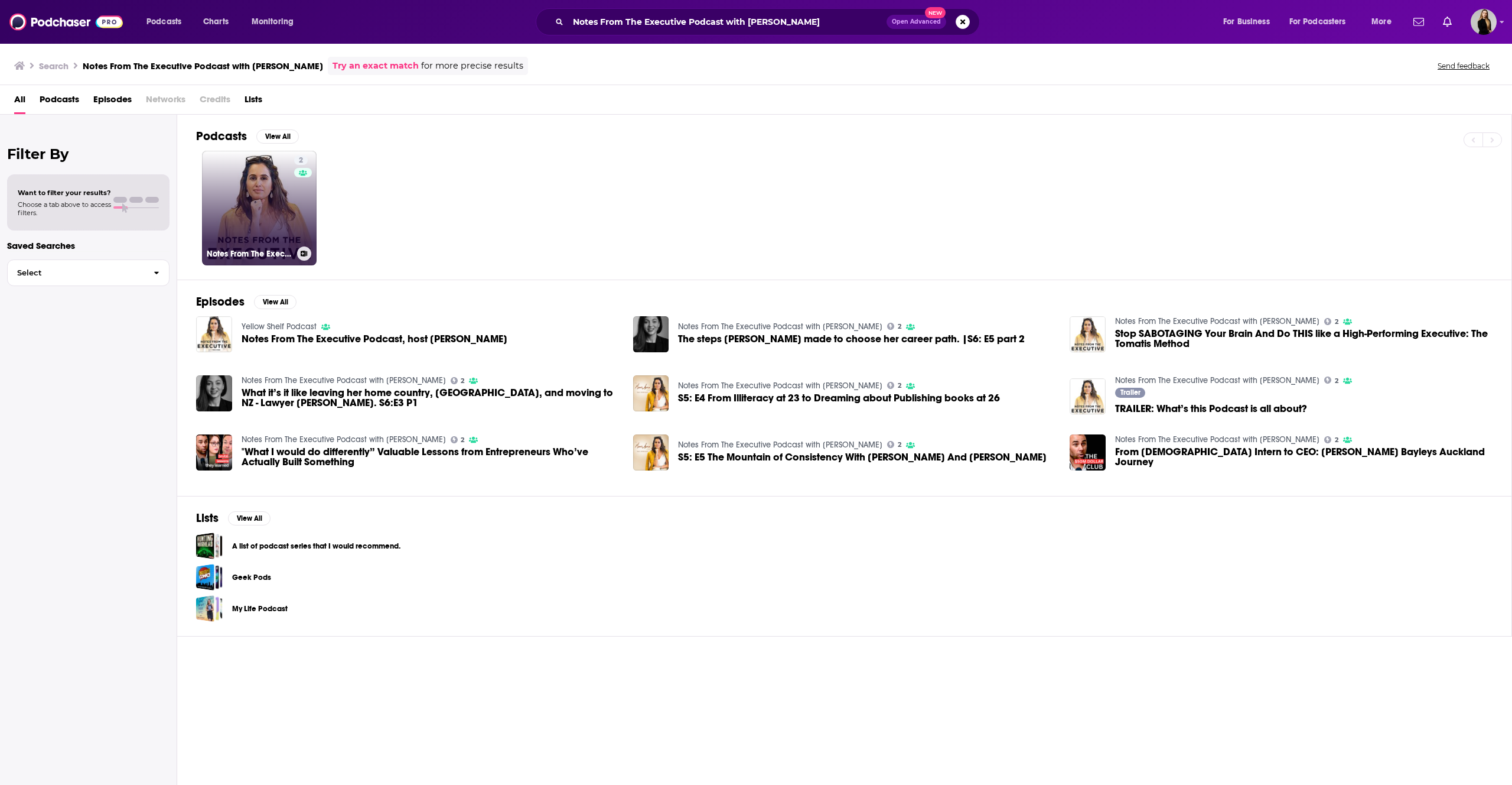
click at [271, 218] on link "2 Notes From The Executive Podcast with [PERSON_NAME]" at bounding box center [259, 208] width 115 height 115
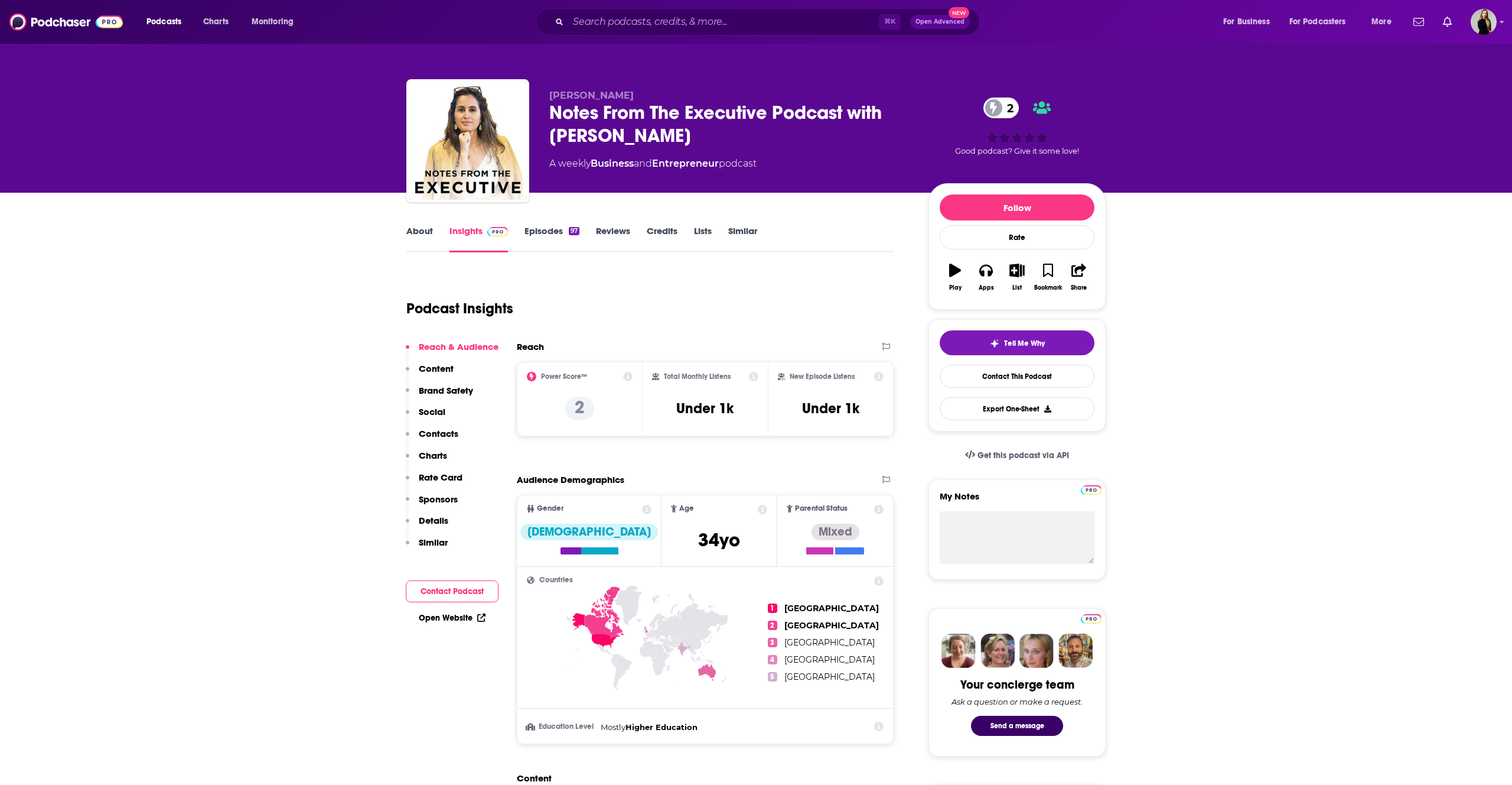
click at [425, 242] on link "About" at bounding box center [420, 238] width 26 height 27
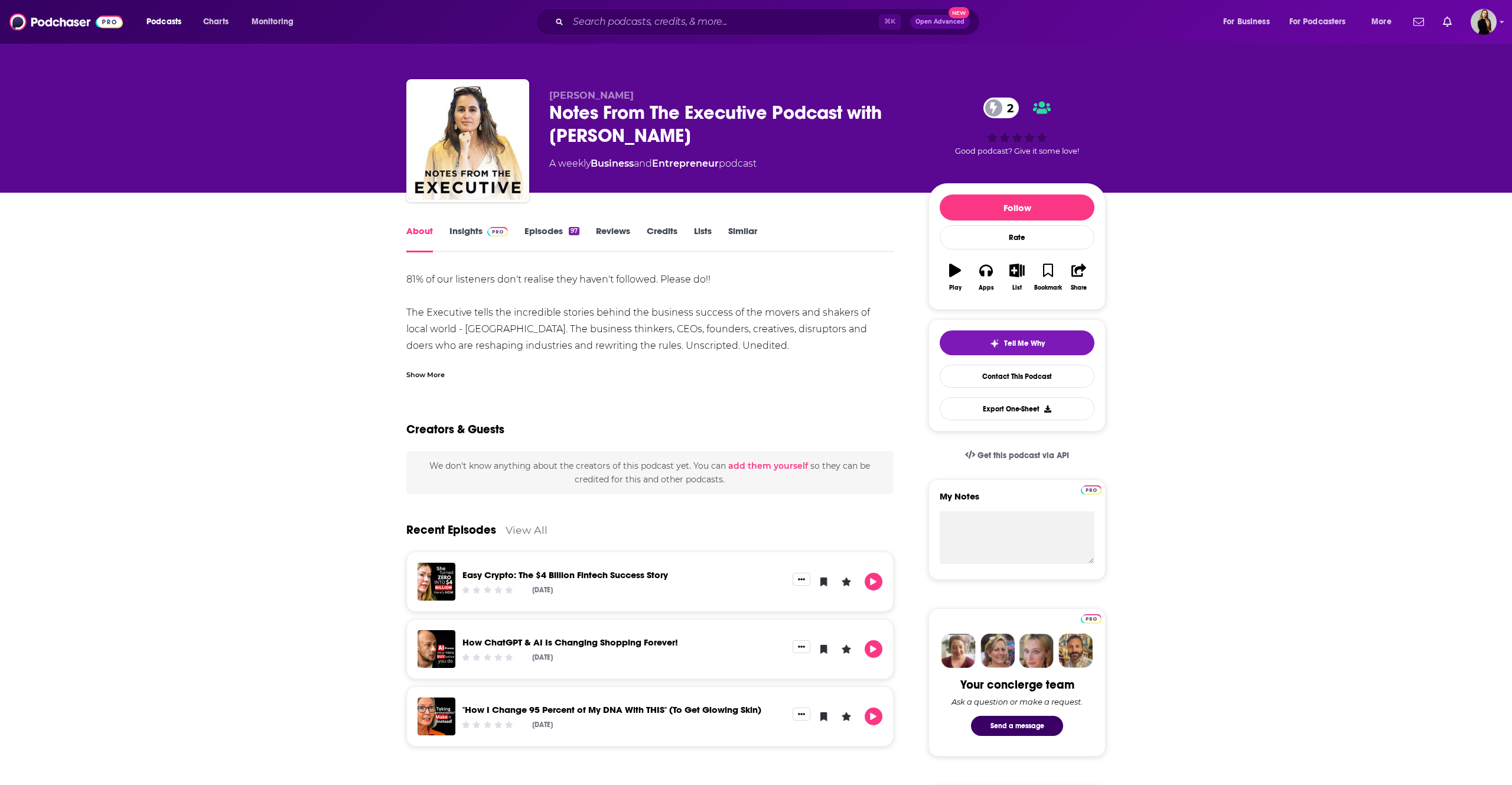
click at [478, 235] on link "Insights" at bounding box center [479, 238] width 59 height 27
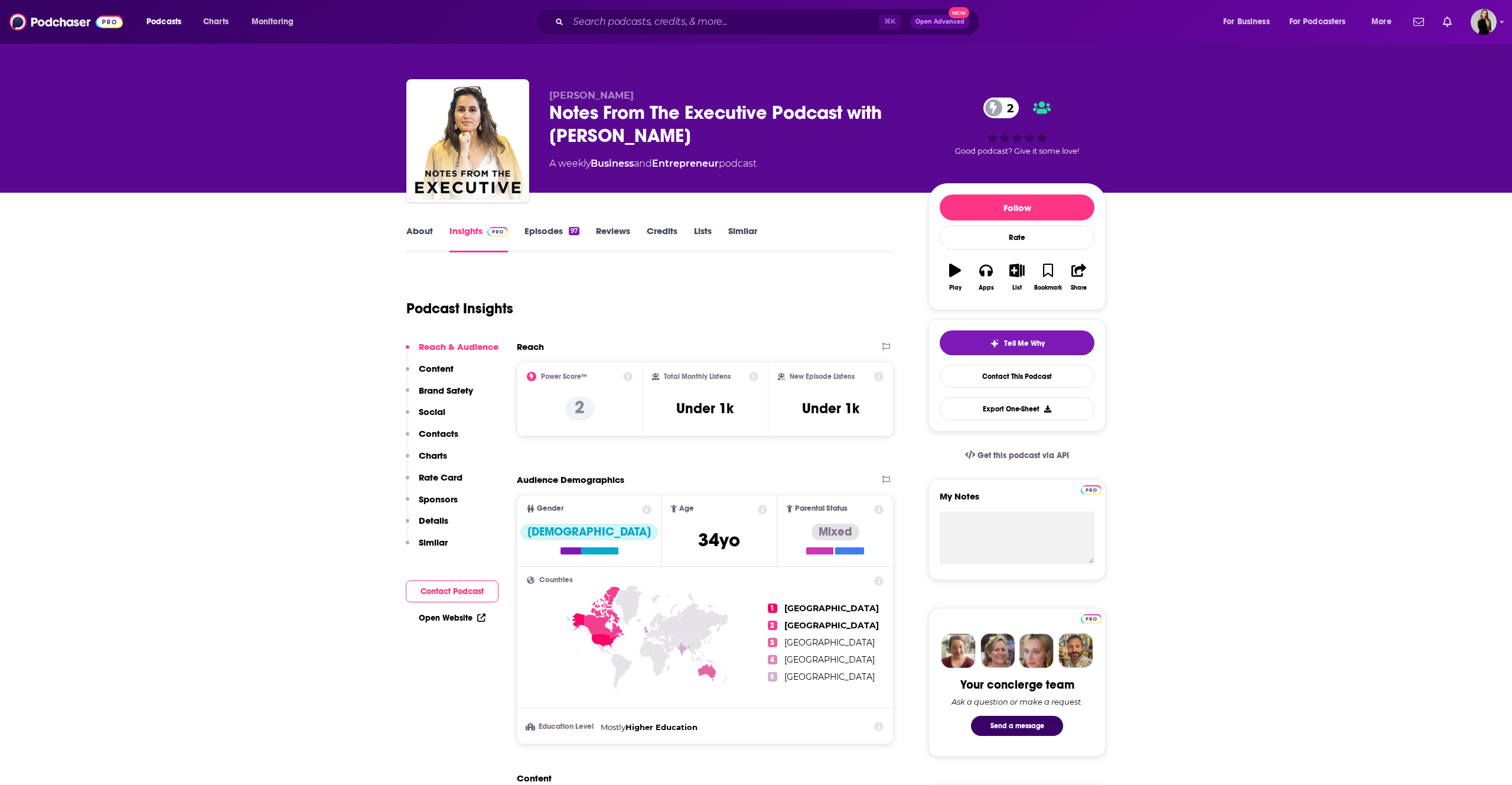
click at [545, 242] on link "Episodes 97" at bounding box center [551, 238] width 55 height 27
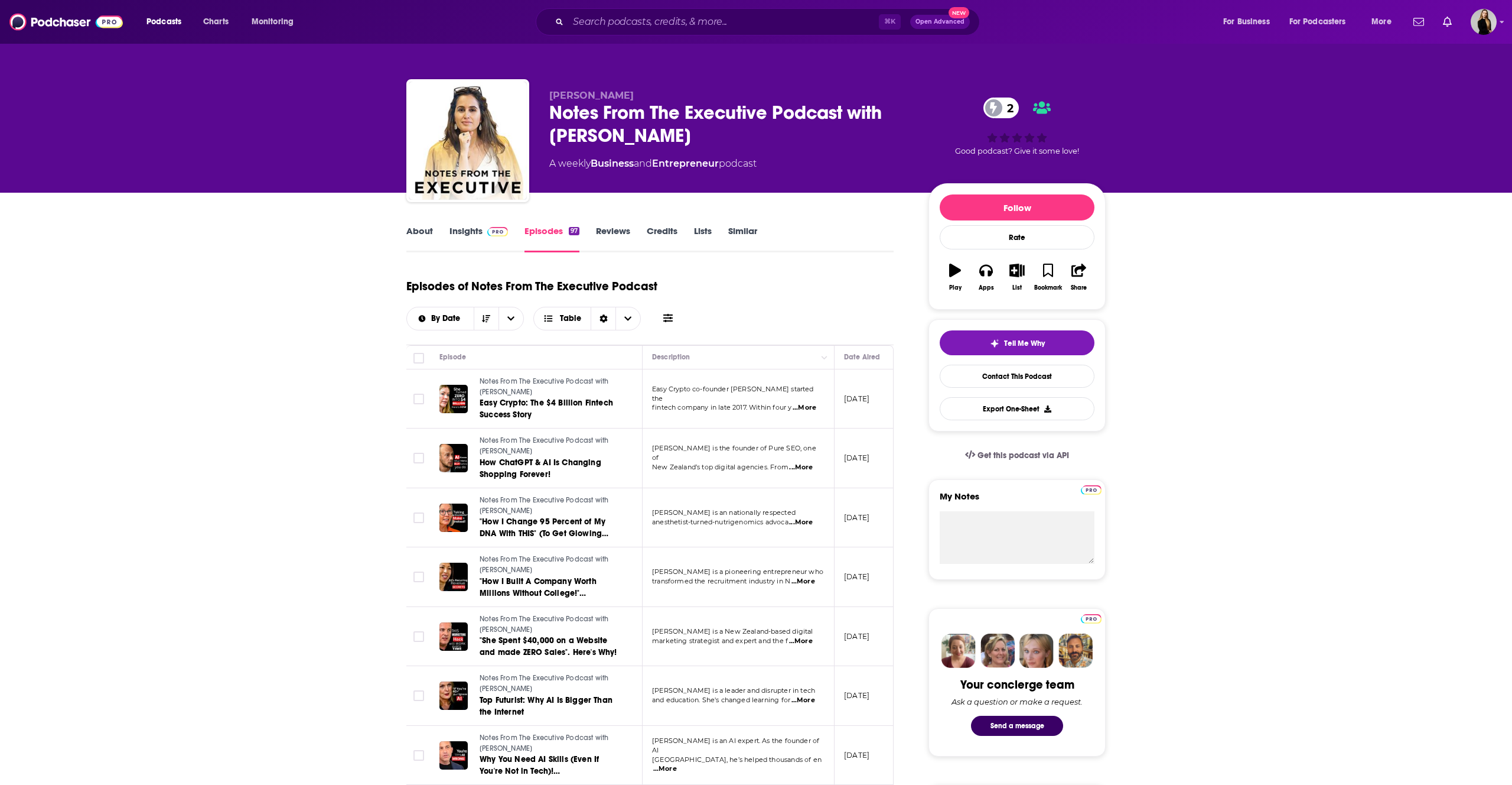
click at [812, 581] on span "...More" at bounding box center [803, 581] width 24 height 9
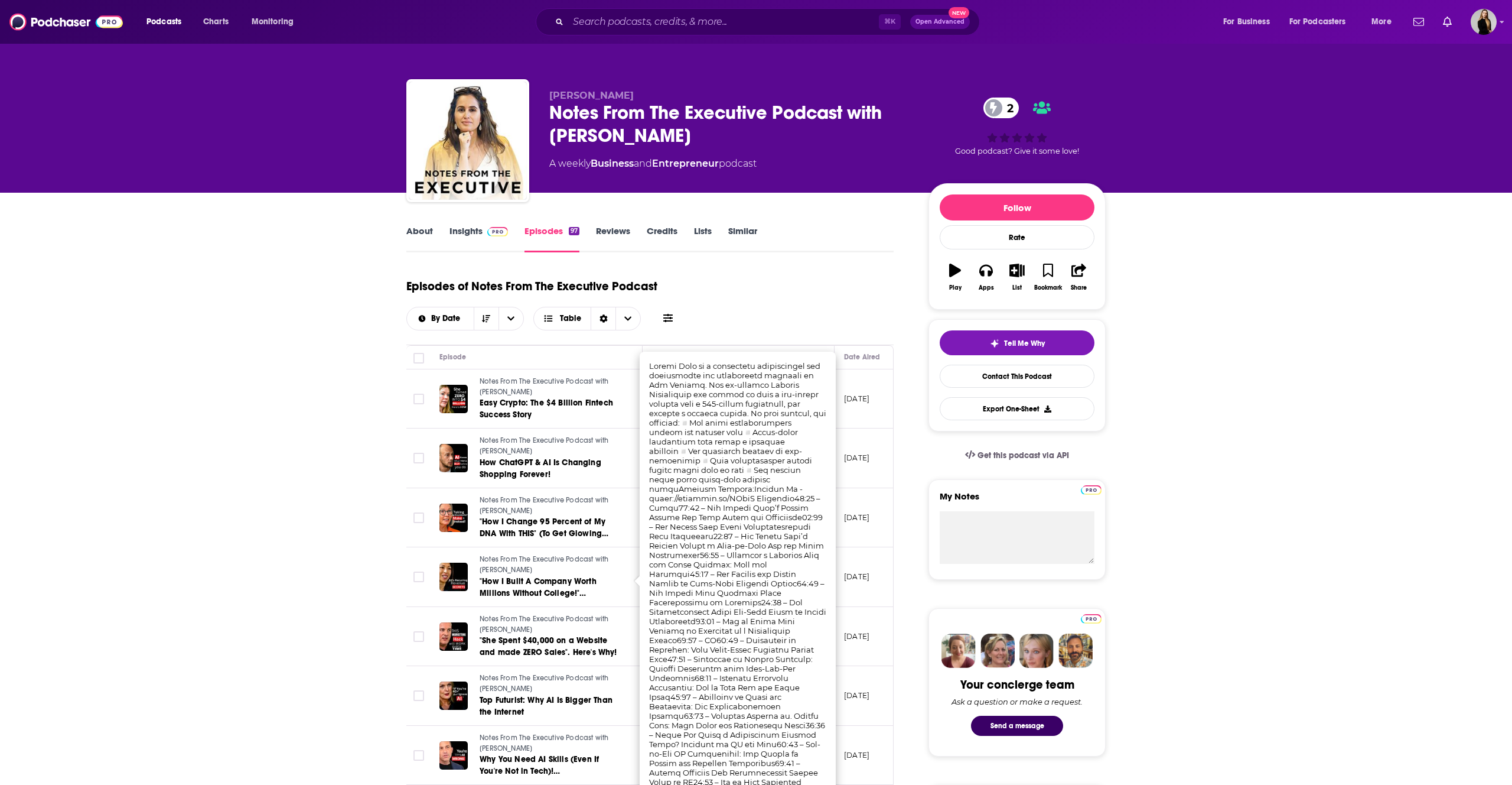
click at [870, 577] on p "[DATE]" at bounding box center [856, 577] width 26 height 10
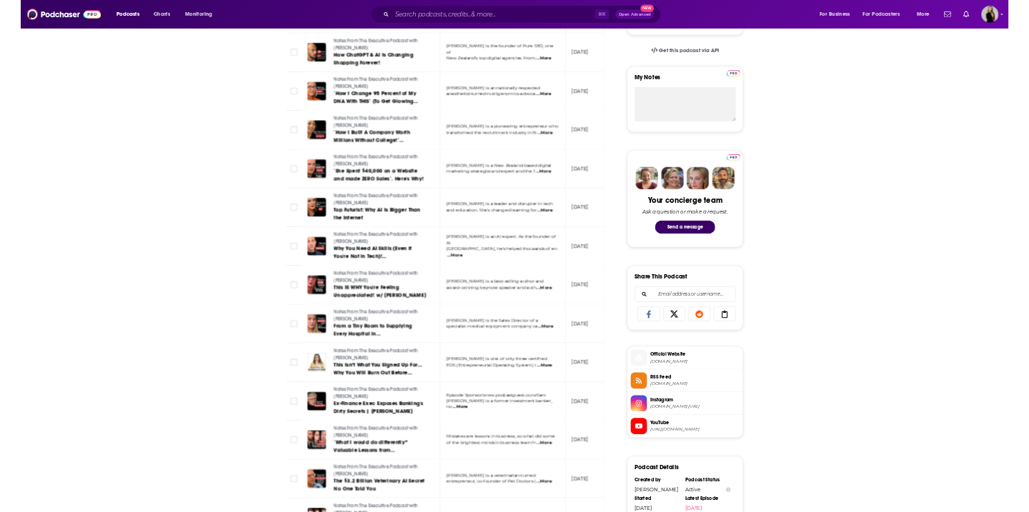
scroll to position [459, 0]
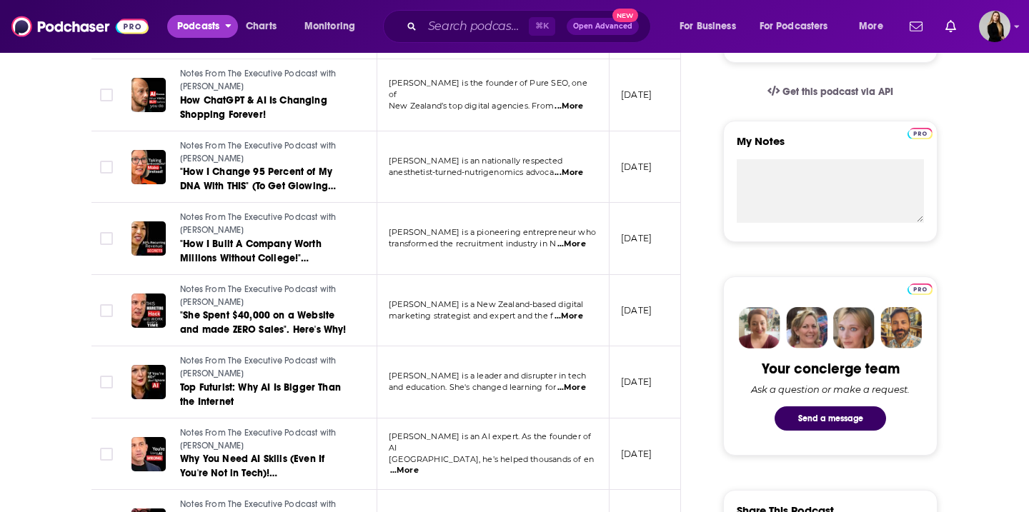
click at [217, 26] on span "Podcasts" at bounding box center [198, 26] width 42 height 20
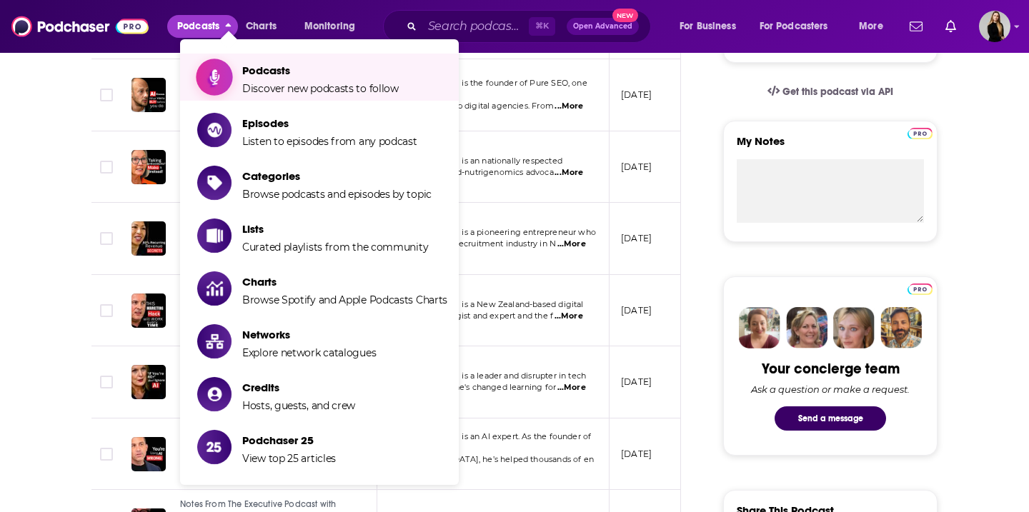
click at [271, 83] on span "Discover new podcasts to follow" at bounding box center [320, 88] width 156 height 13
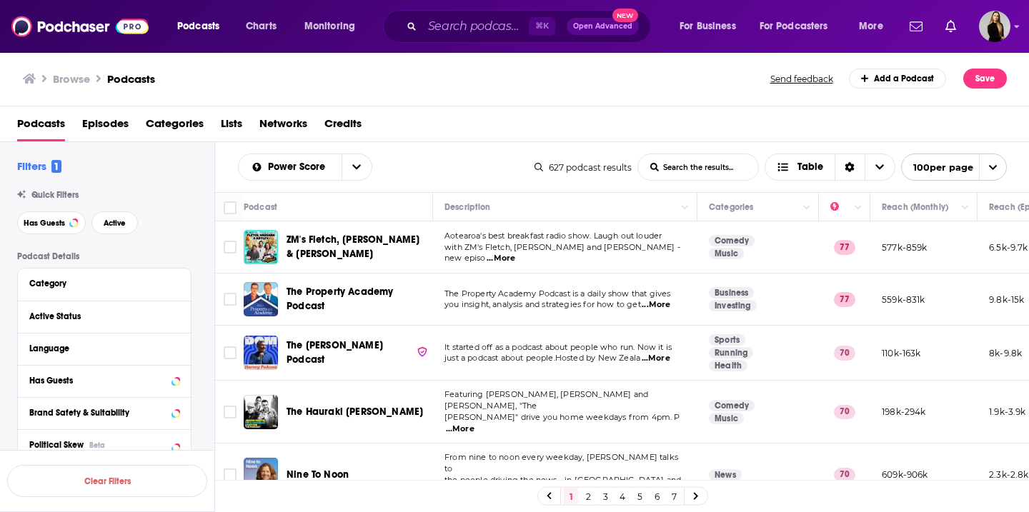
click at [189, 131] on span "Categories" at bounding box center [175, 126] width 58 height 29
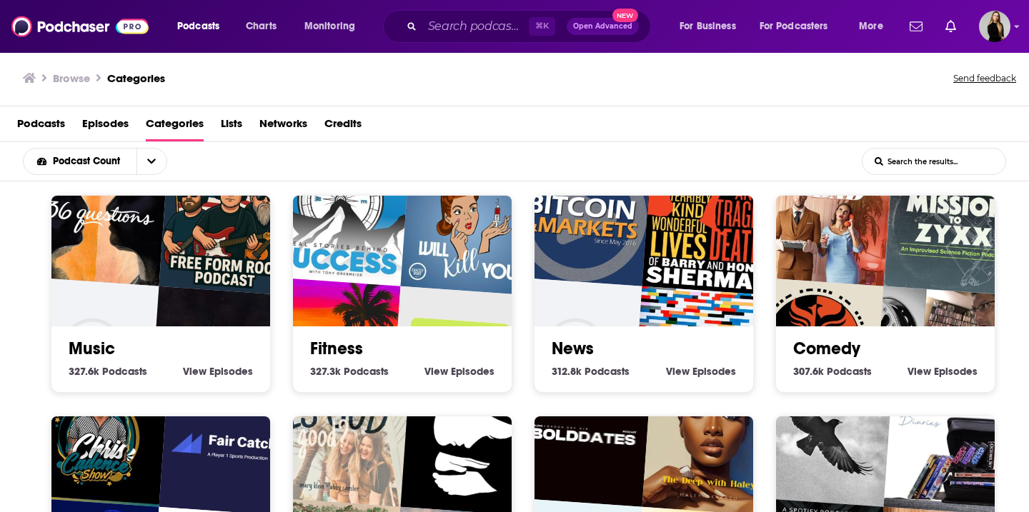
scroll to position [3, 0]
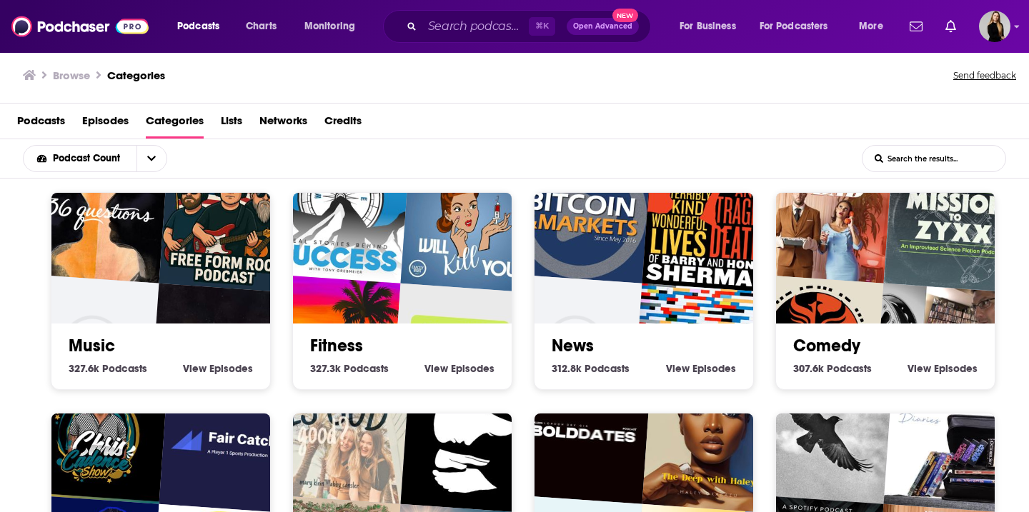
click at [448, 7] on div "Podcasts Charts Monitoring ⌘ K Open Advanced New For Business For Podcasters Mo…" at bounding box center [514, 26] width 1029 height 53
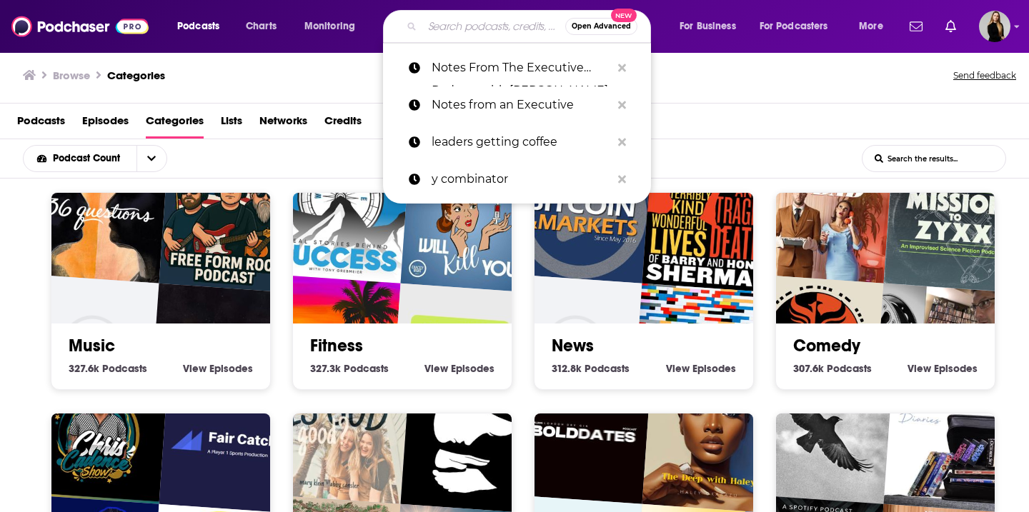
click at [448, 24] on input "Search podcasts, credits, & more..." at bounding box center [493, 26] width 143 height 23
paste input "The Profile with [PERSON_NAME]"
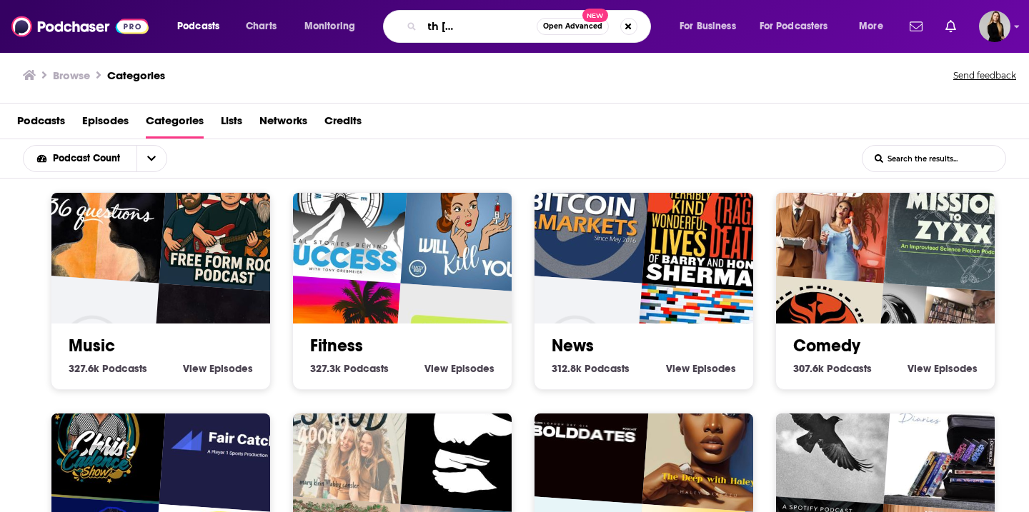
type input "The Profile with [PERSON_NAME]"
